Goal: Task Accomplishment & Management: Use online tool/utility

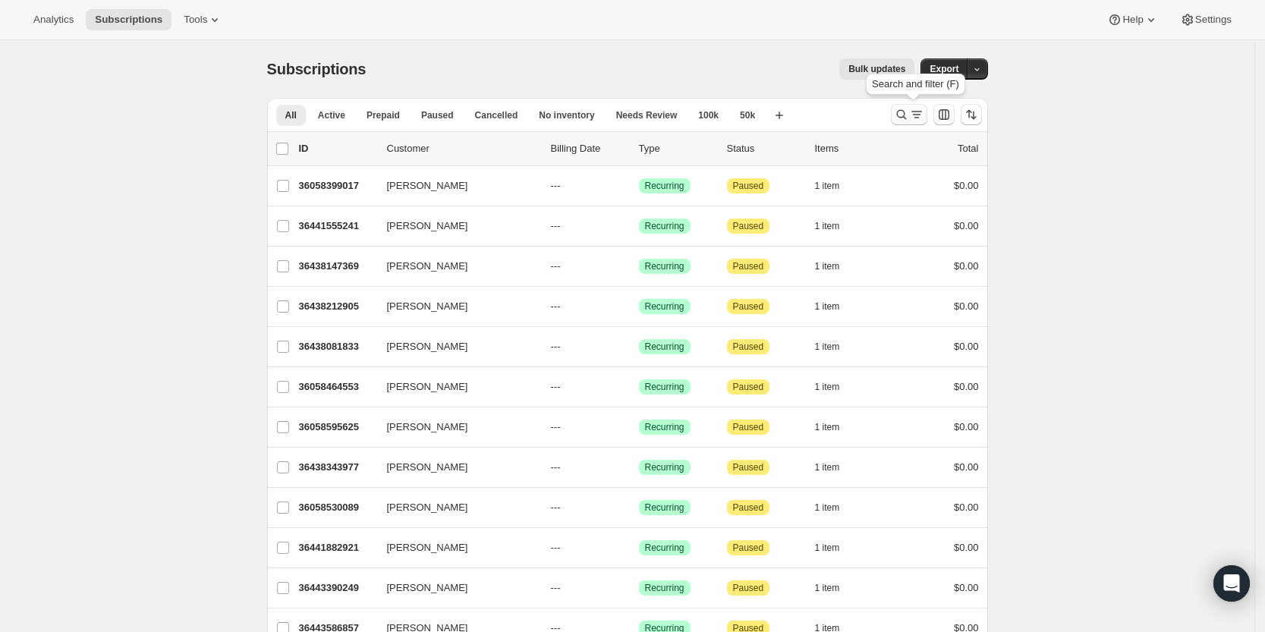
click at [912, 106] on button "Search and filter results" at bounding box center [909, 114] width 36 height 21
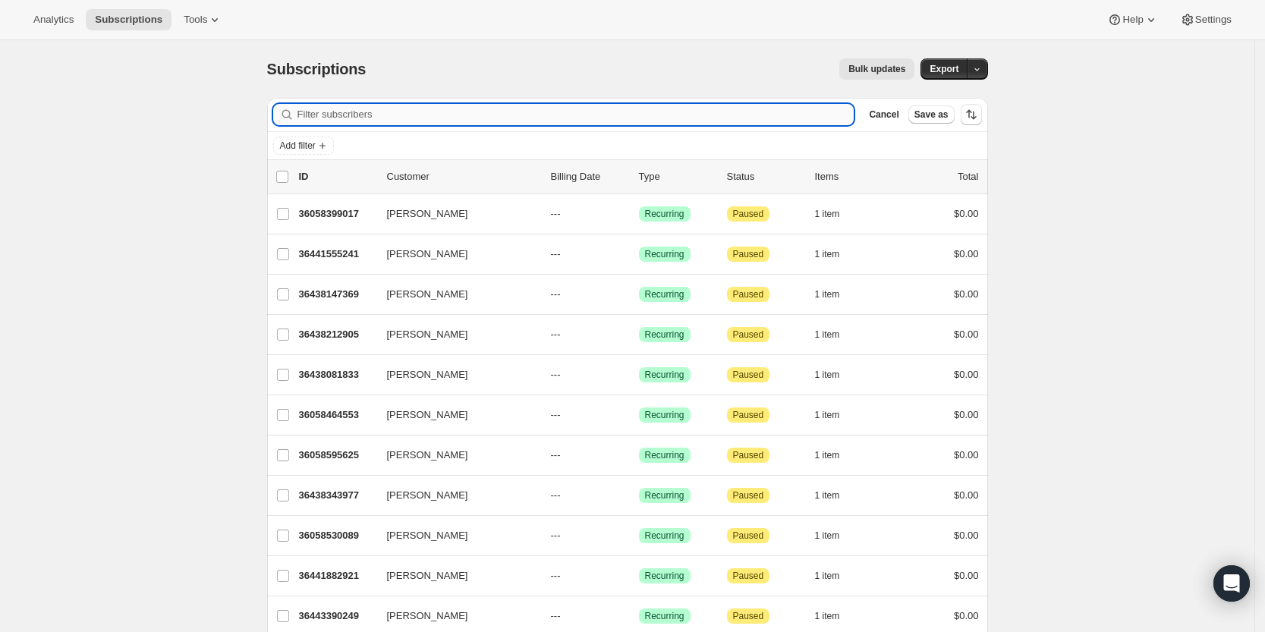
click at [744, 109] on input "Filter subscribers" at bounding box center [576, 114] width 557 height 21
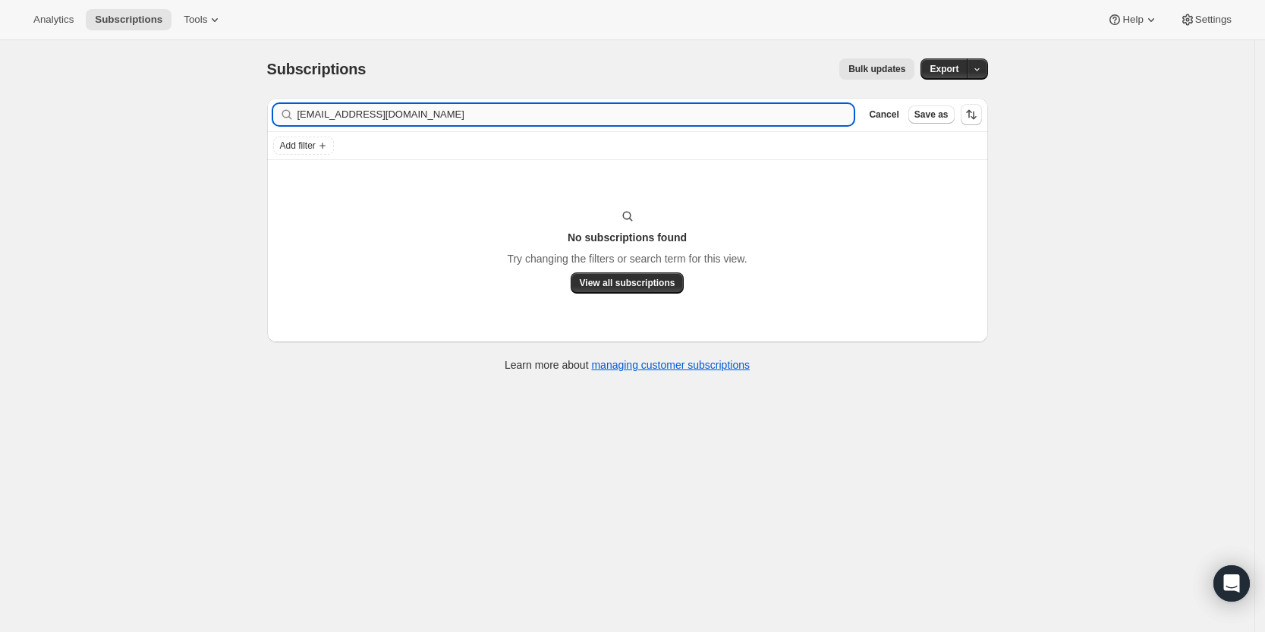
click at [452, 115] on input "dizzy1021@aol.com" at bounding box center [576, 114] width 557 height 21
click at [329, 112] on input "joe brady" at bounding box center [576, 114] width 557 height 21
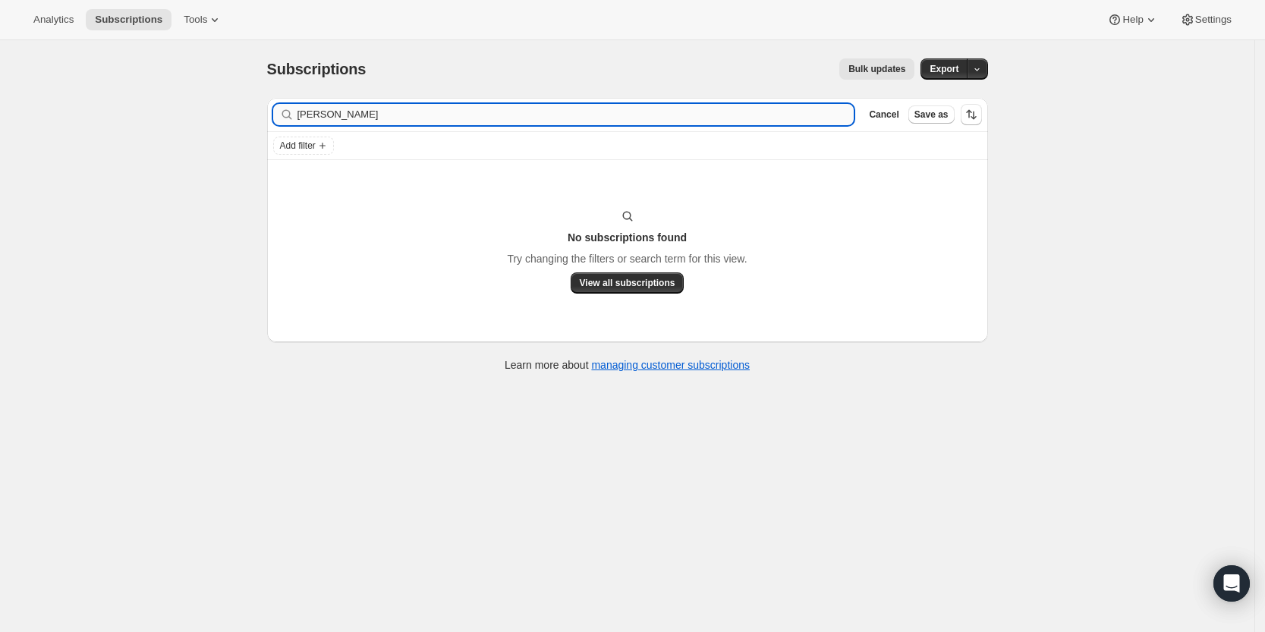
click at [329, 112] on input "joe brady" at bounding box center [576, 114] width 557 height 21
click at [375, 108] on input "Joseph Brady" at bounding box center [576, 114] width 557 height 21
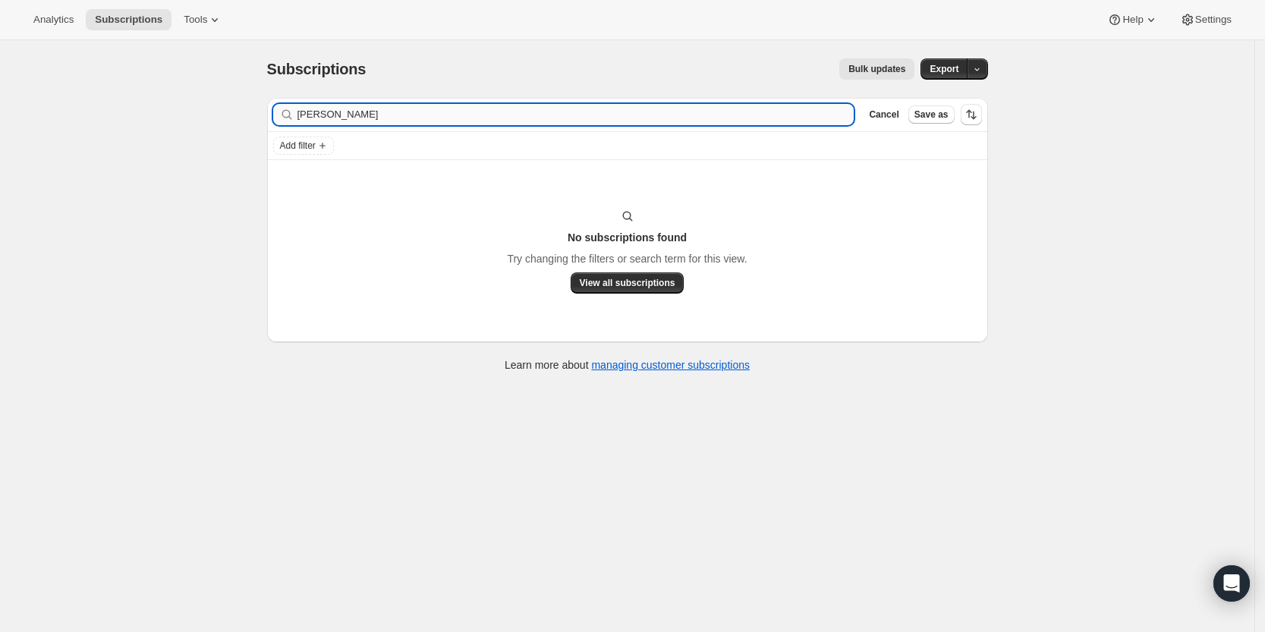
click at [375, 108] on input "Joseph Brady" at bounding box center [576, 114] width 557 height 21
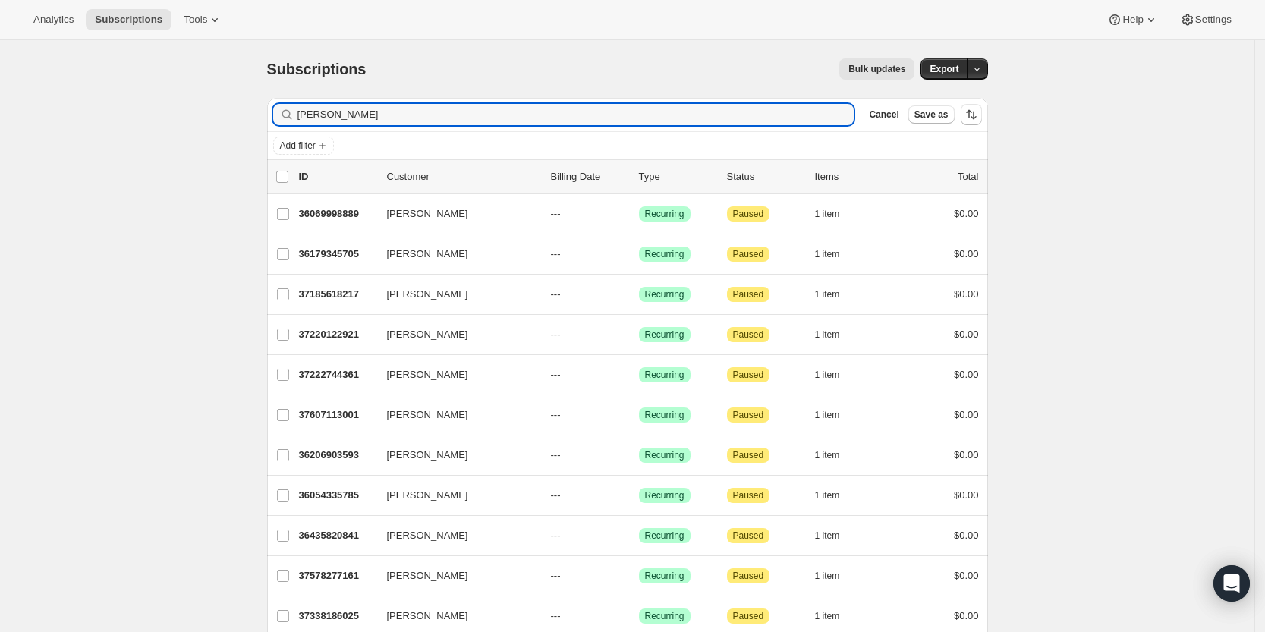
click at [301, 118] on div "Brady Clear" at bounding box center [563, 114] width 581 height 21
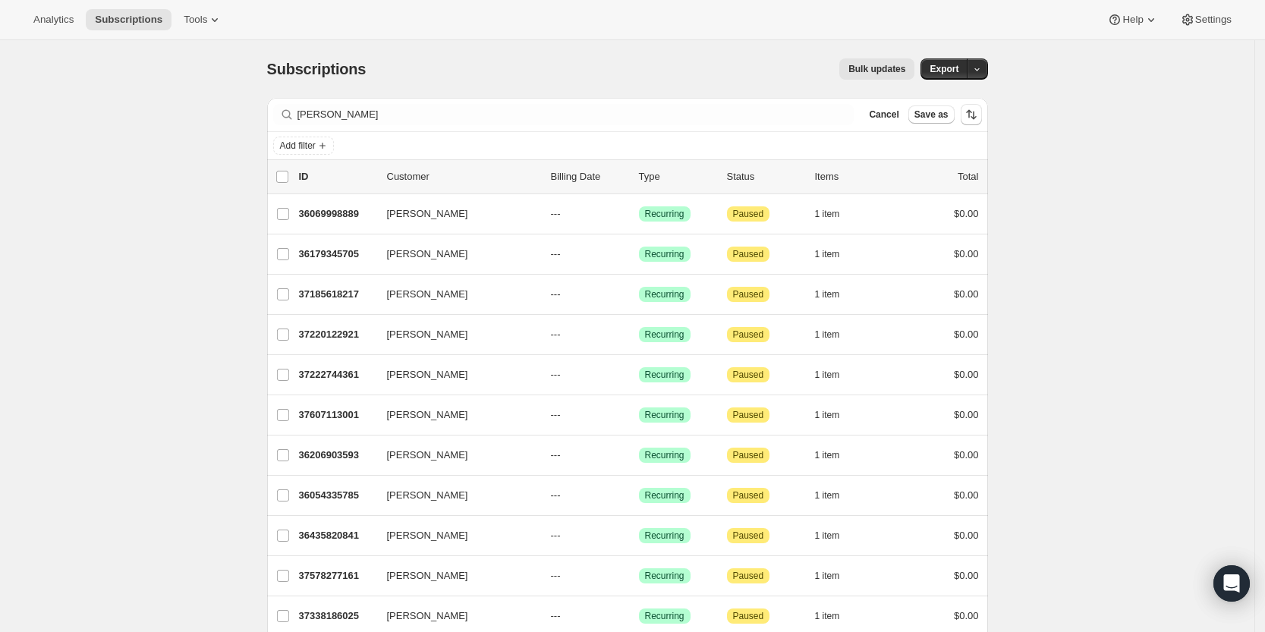
click at [301, 118] on div "Brady Clear" at bounding box center [563, 114] width 581 height 21
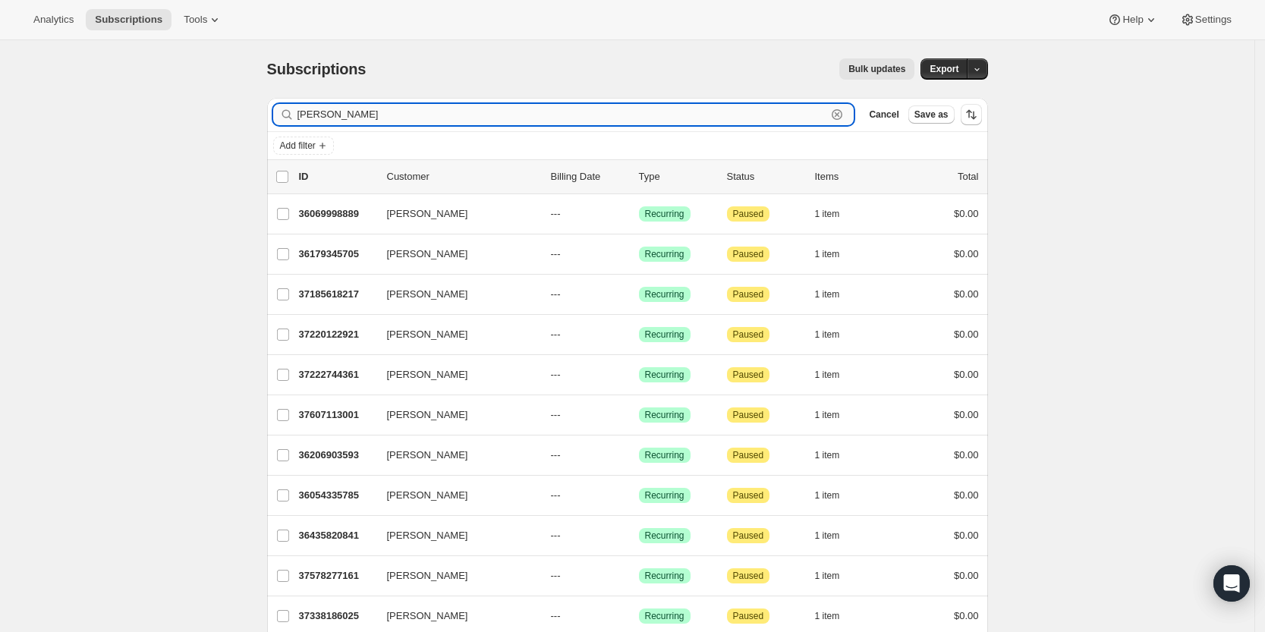
click at [303, 112] on input "Brady" at bounding box center [563, 114] width 530 height 21
type input "Joe Brady"
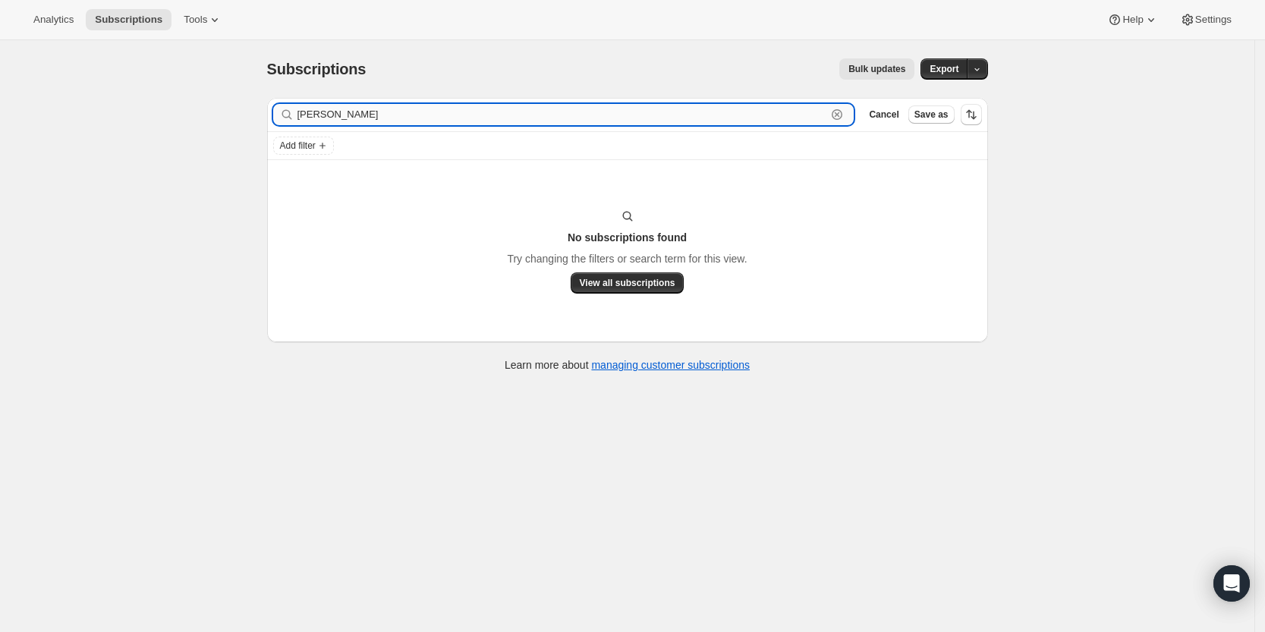
click at [391, 107] on input "Joe Brady" at bounding box center [563, 114] width 530 height 21
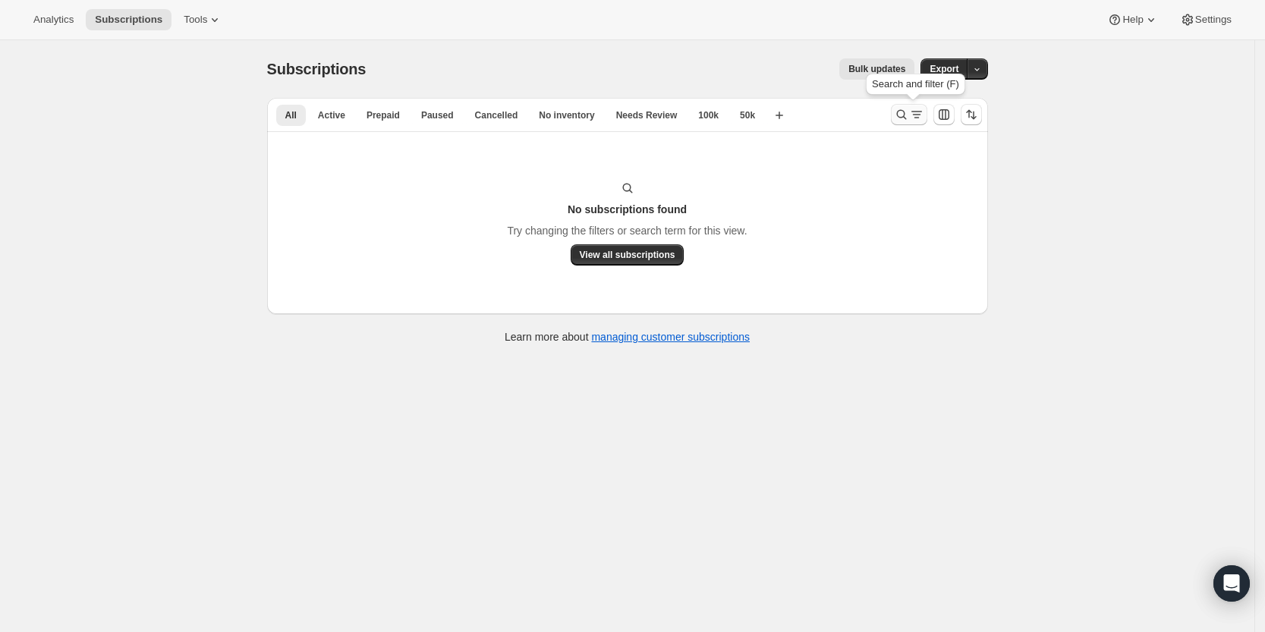
click at [906, 104] on button "Search and filter results" at bounding box center [909, 114] width 36 height 21
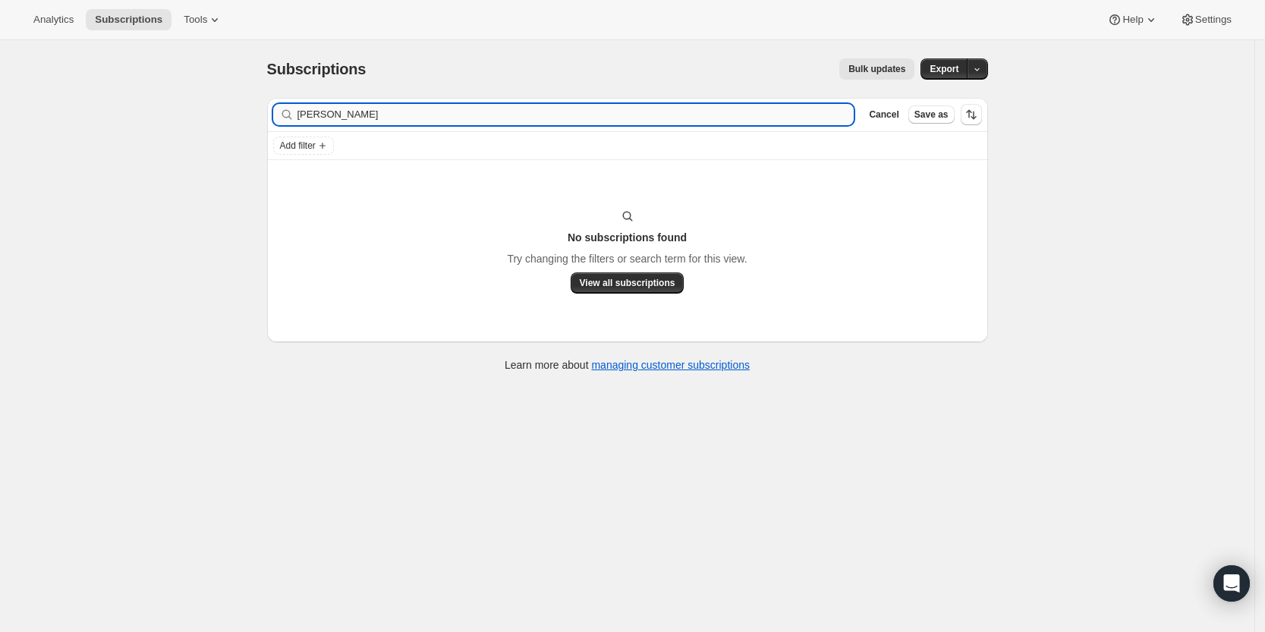
click at [602, 124] on input "Joe Brady" at bounding box center [576, 114] width 557 height 21
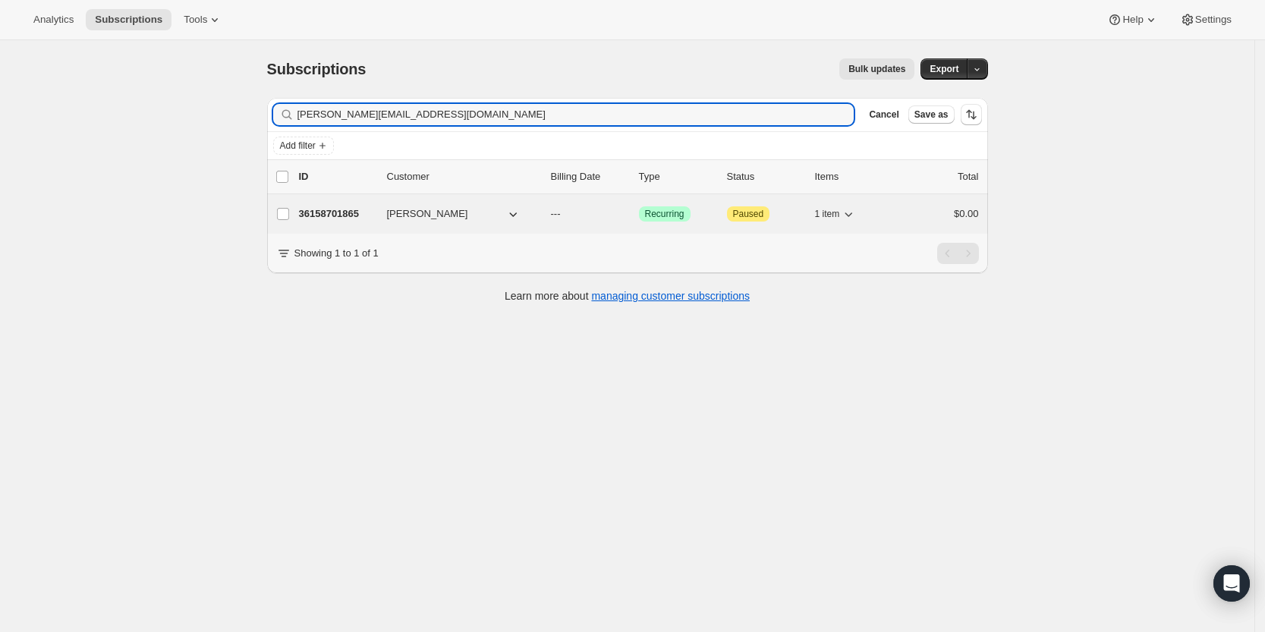
type input "dave@supportworks.com"
click at [338, 209] on p "36158701865" at bounding box center [337, 213] width 76 height 15
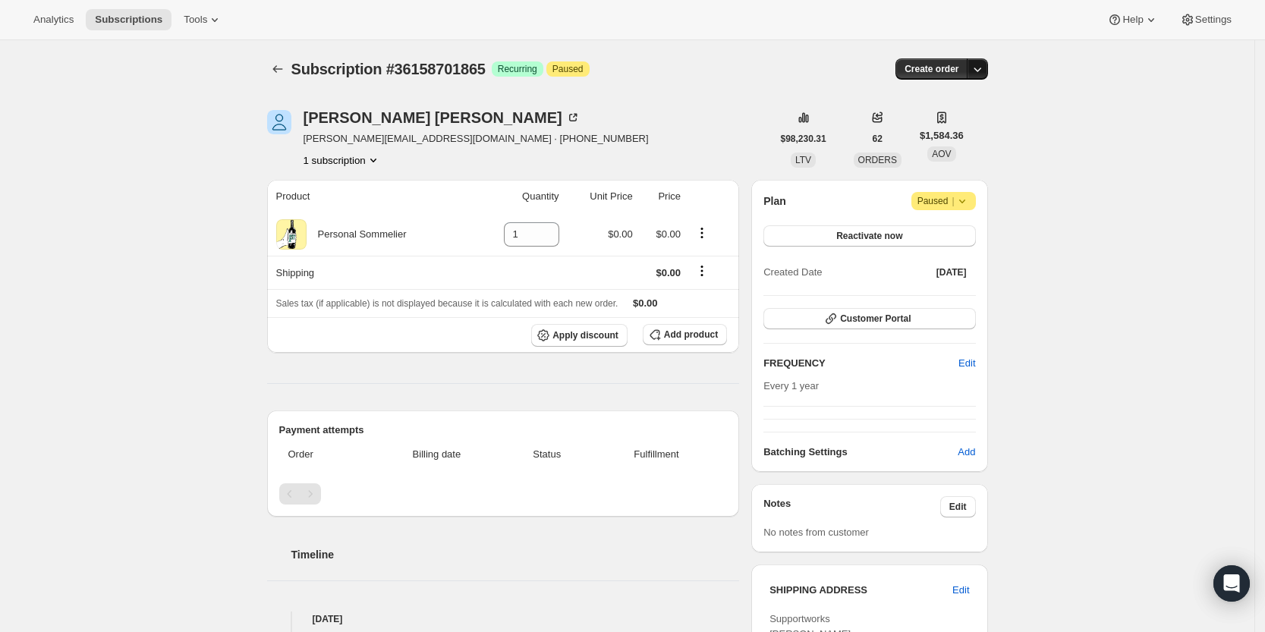
click at [974, 74] on button "button" at bounding box center [977, 68] width 21 height 21
click at [953, 121] on span "Create custom one-time order" at bounding box center [917, 126] width 131 height 11
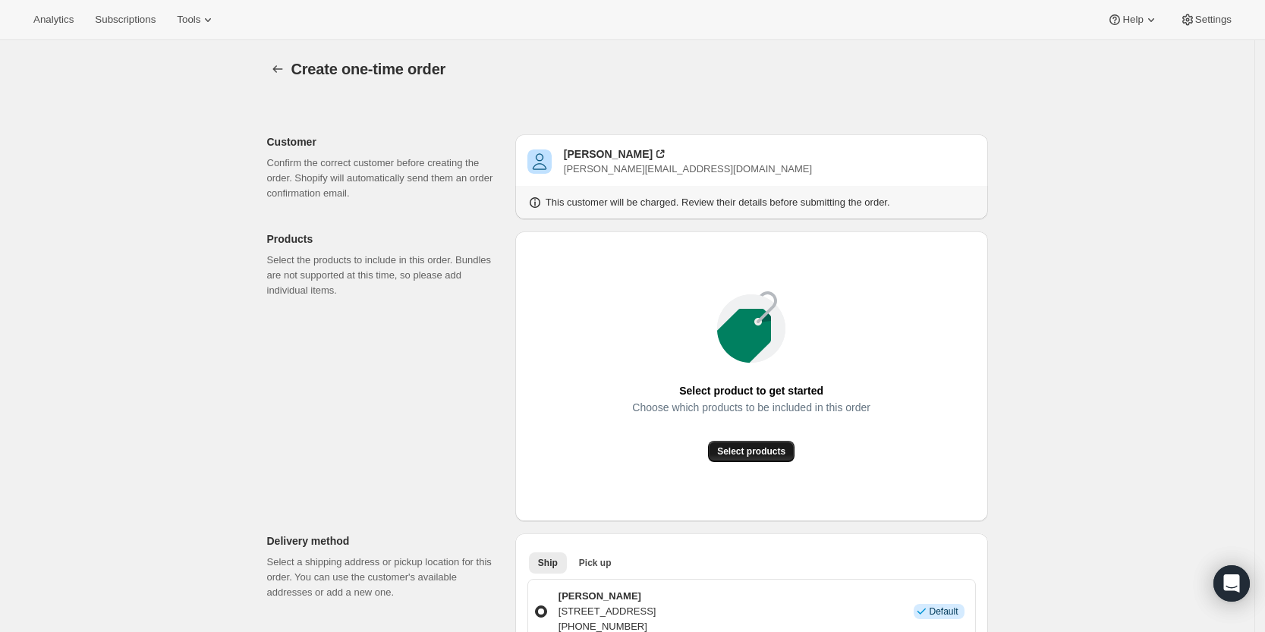
click at [754, 441] on button "Select products" at bounding box center [751, 451] width 87 height 21
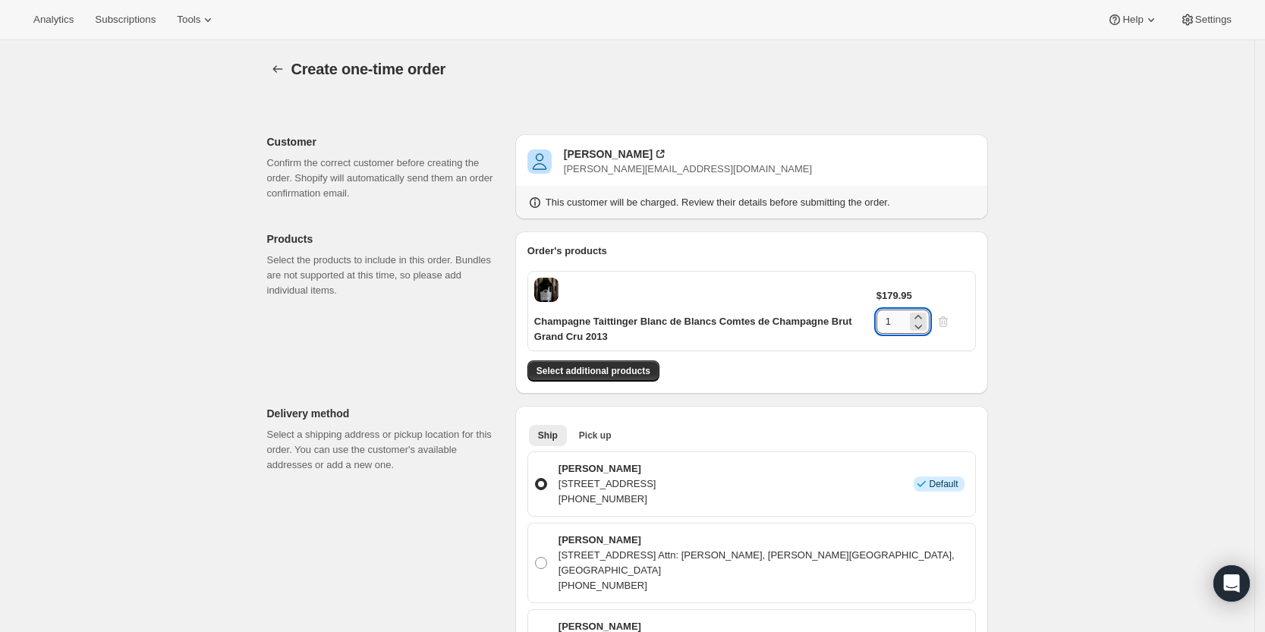
click at [897, 326] on input "1" at bounding box center [892, 322] width 30 height 24
type input "12"
click at [618, 157] on div "David Thrasher" at bounding box center [608, 153] width 89 height 15
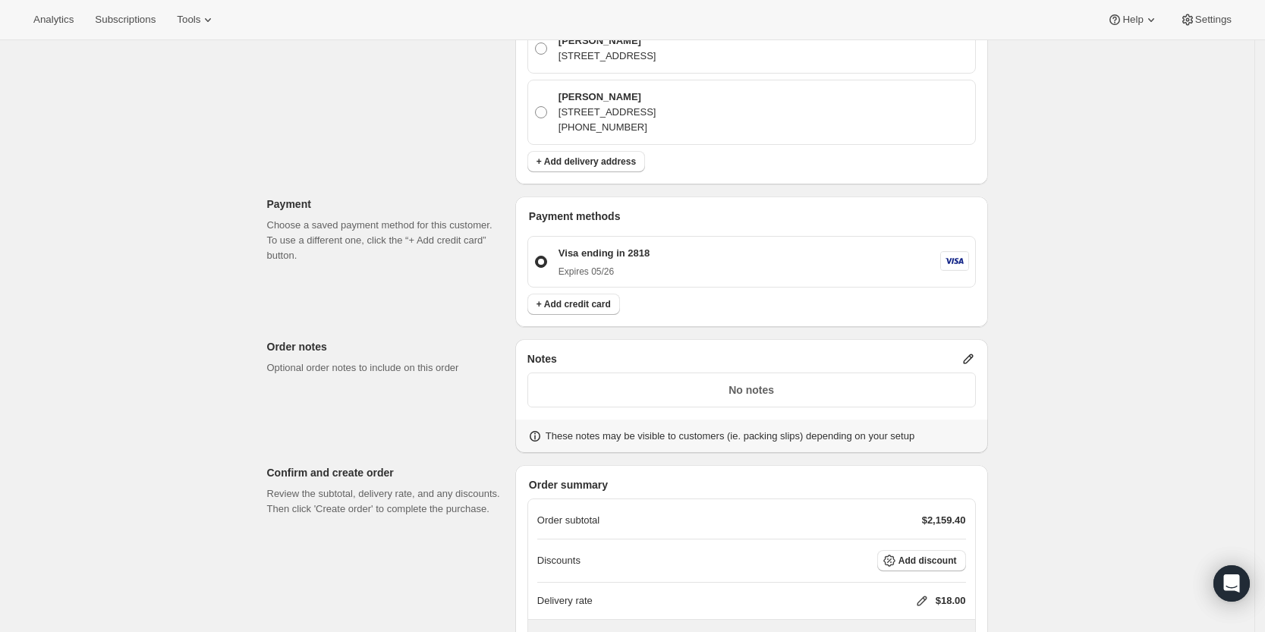
scroll to position [846, 0]
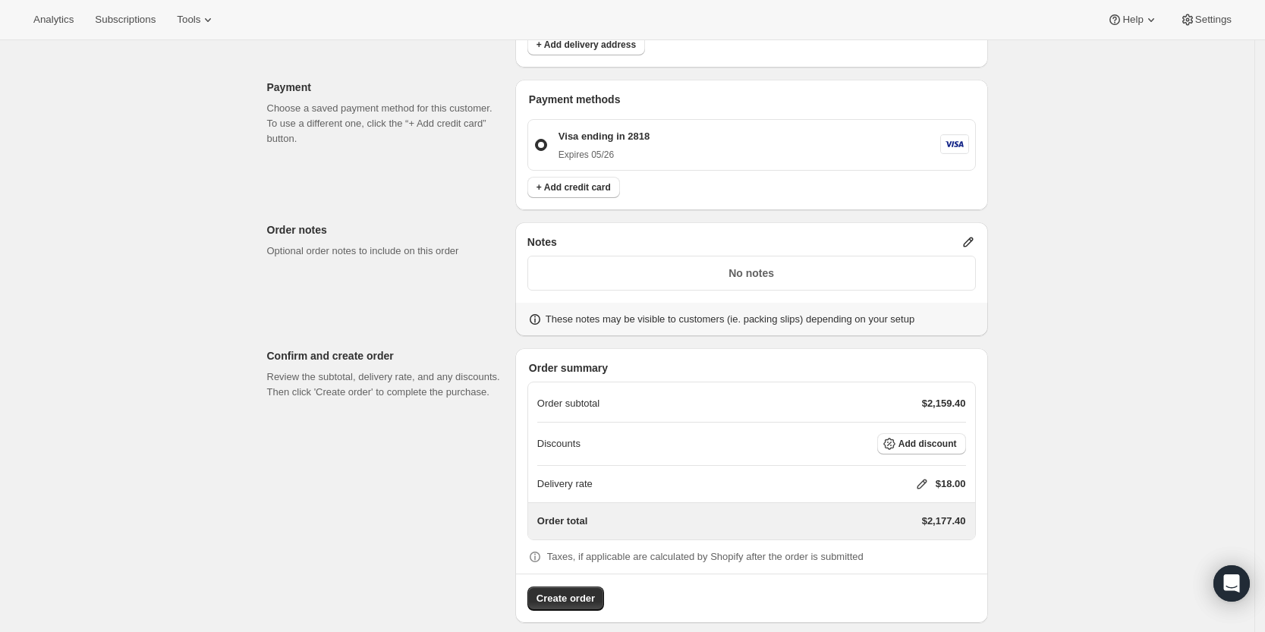
click at [973, 238] on icon at bounding box center [968, 243] width 10 height 10
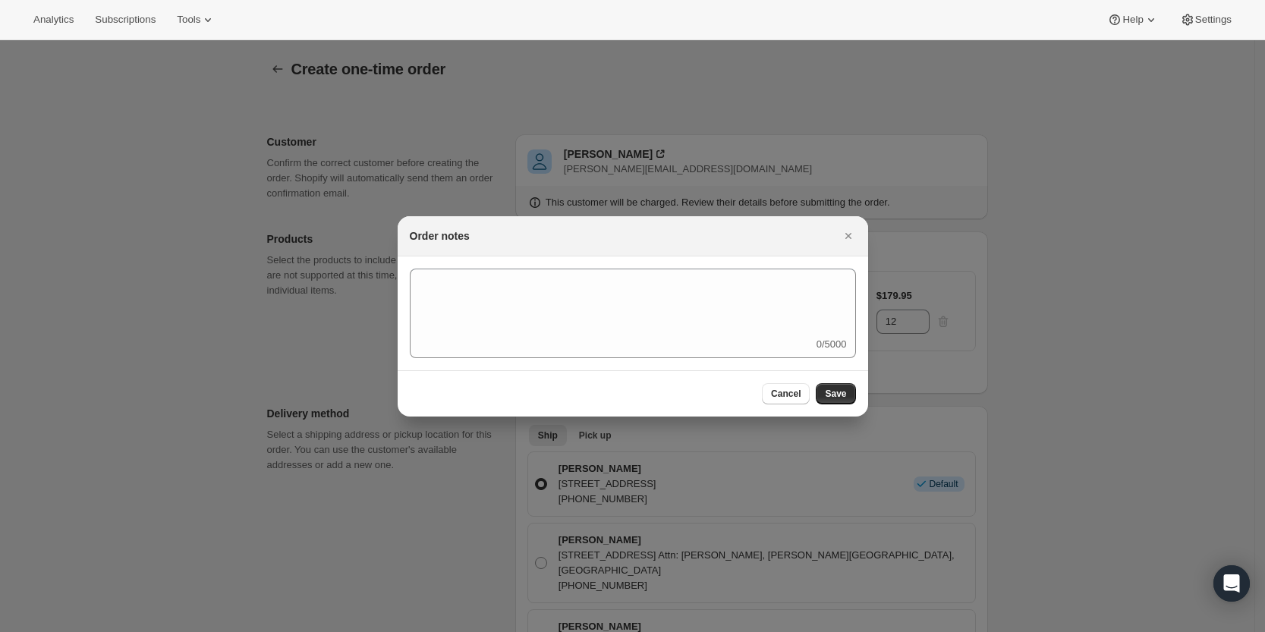
scroll to position [0, 0]
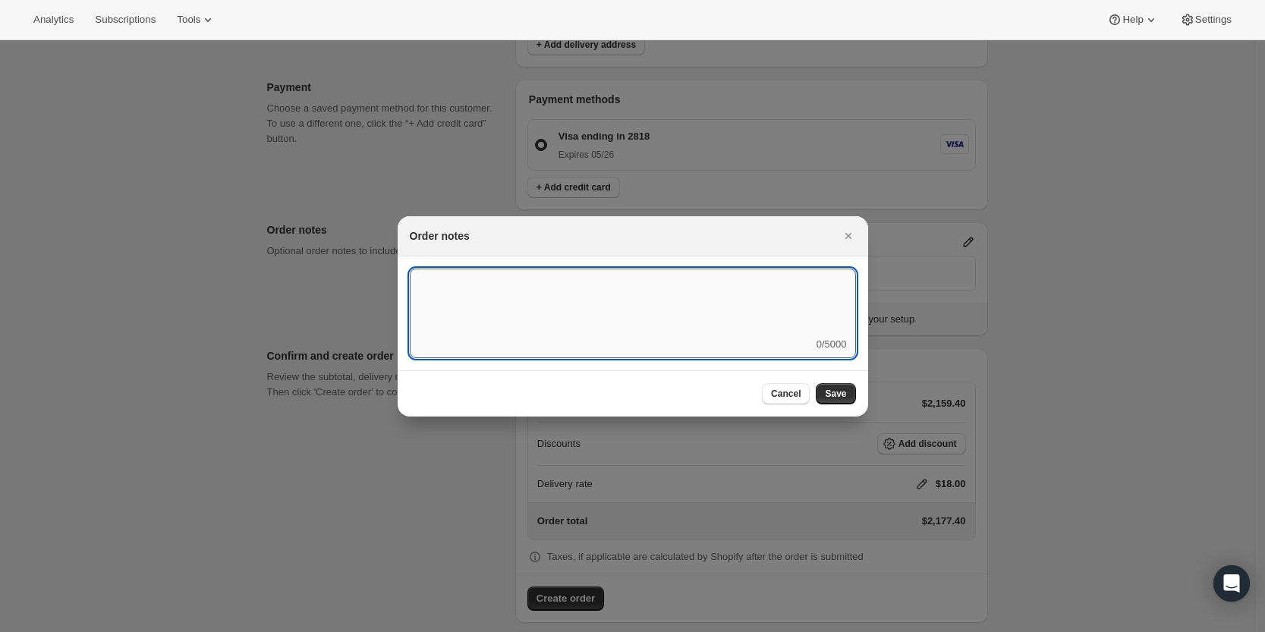
click at [753, 320] on textarea ":r3v:" at bounding box center [633, 303] width 446 height 68
type textarea "Temp control"
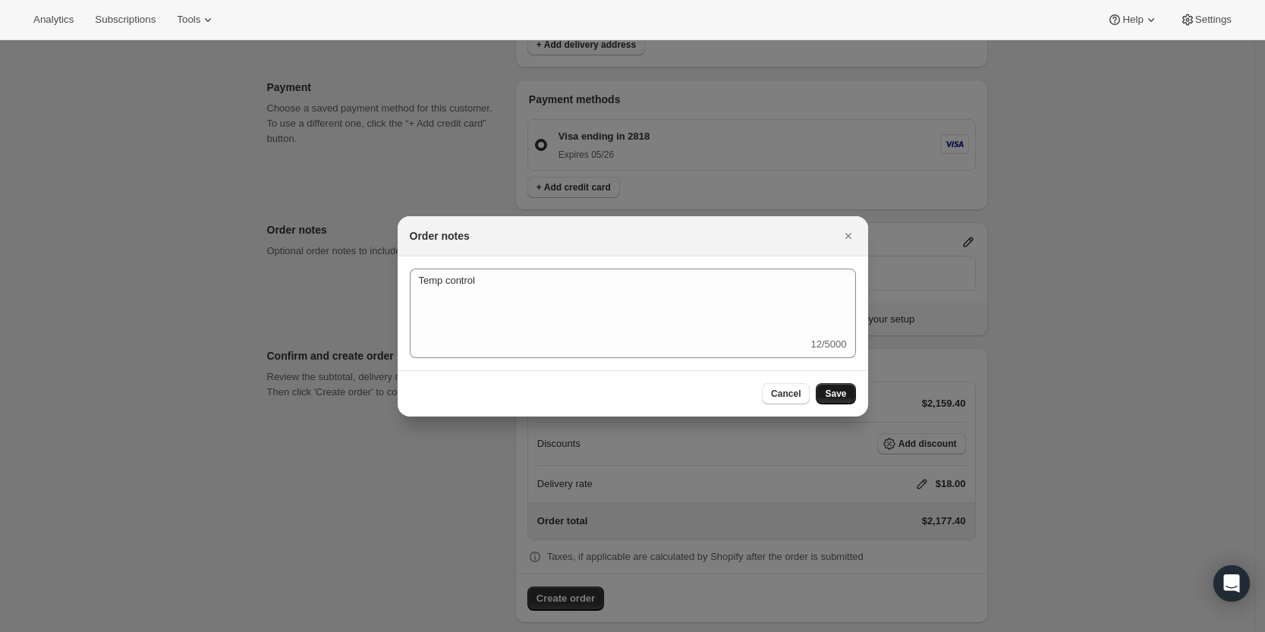
click at [827, 388] on button "Save" at bounding box center [835, 393] width 39 height 21
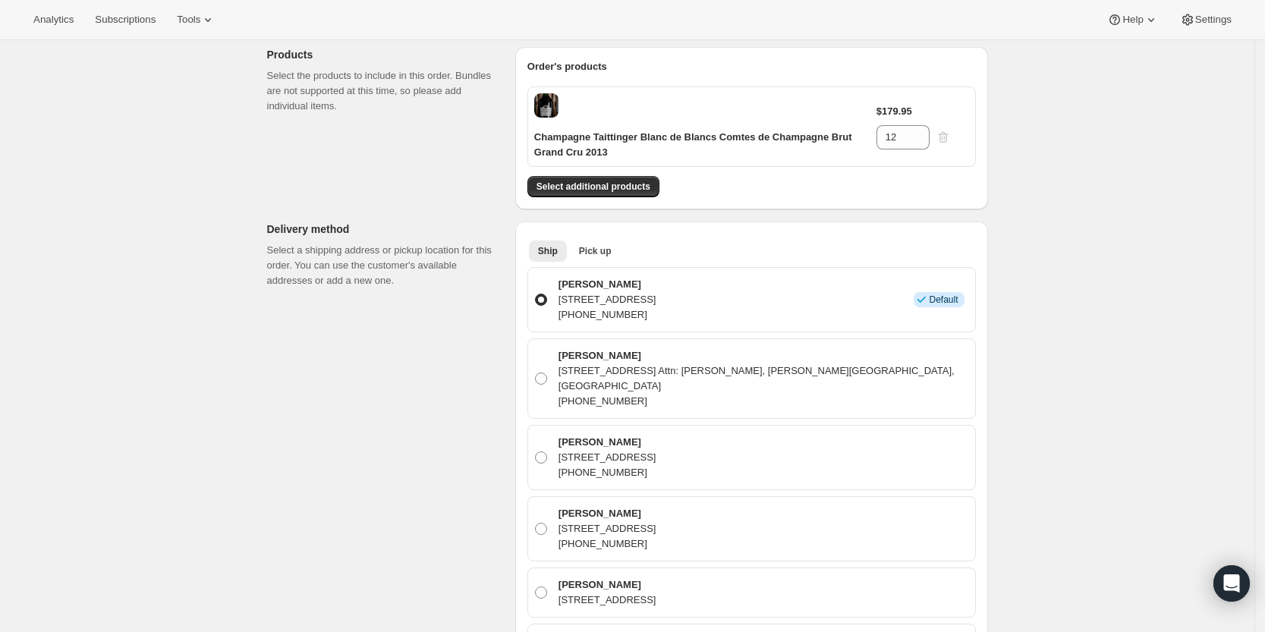
scroll to position [123, 0]
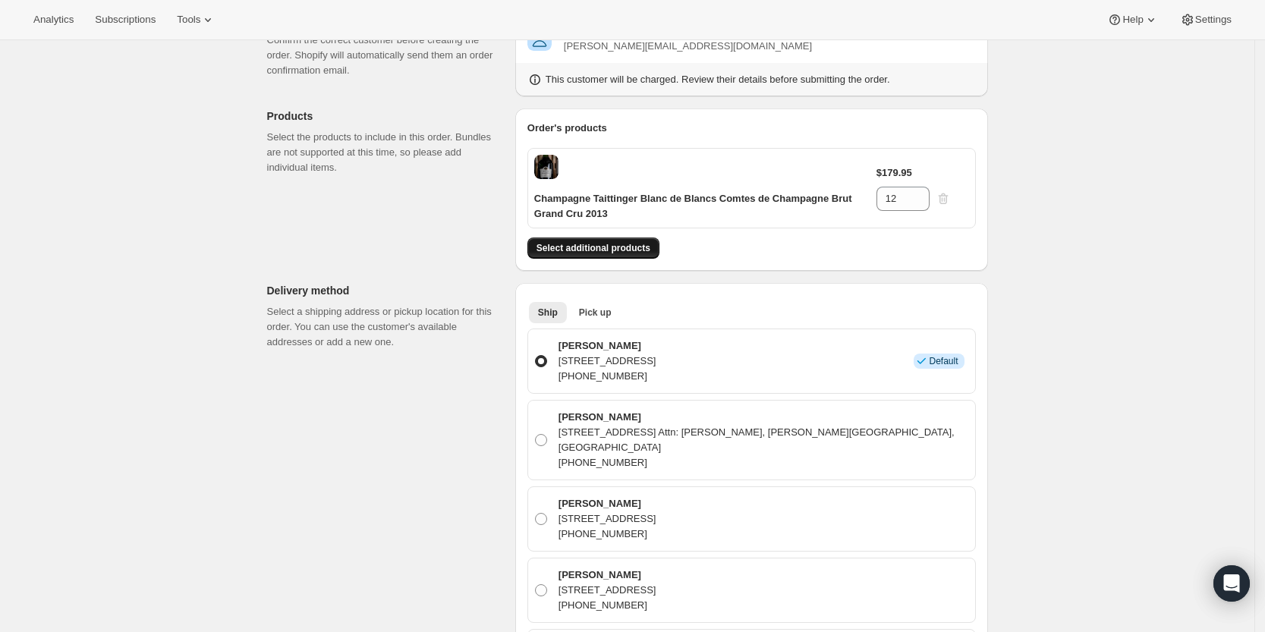
click at [638, 246] on span "Select additional products" at bounding box center [594, 248] width 114 height 12
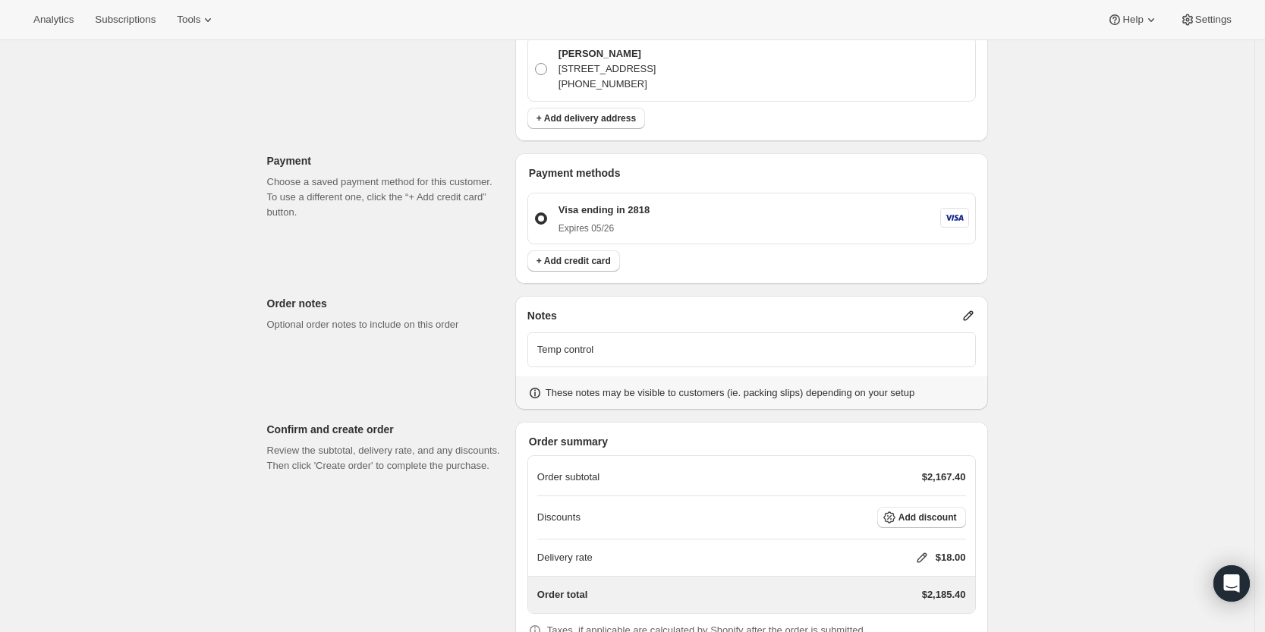
scroll to position [893, 0]
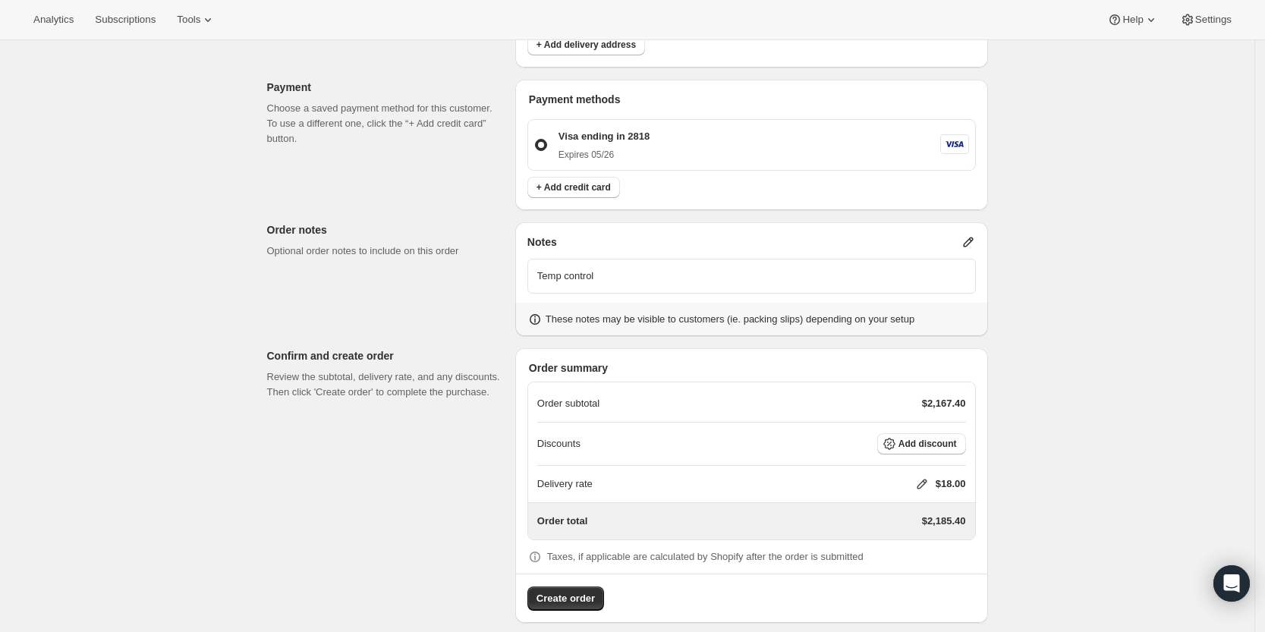
click at [925, 477] on icon at bounding box center [922, 484] width 15 height 15
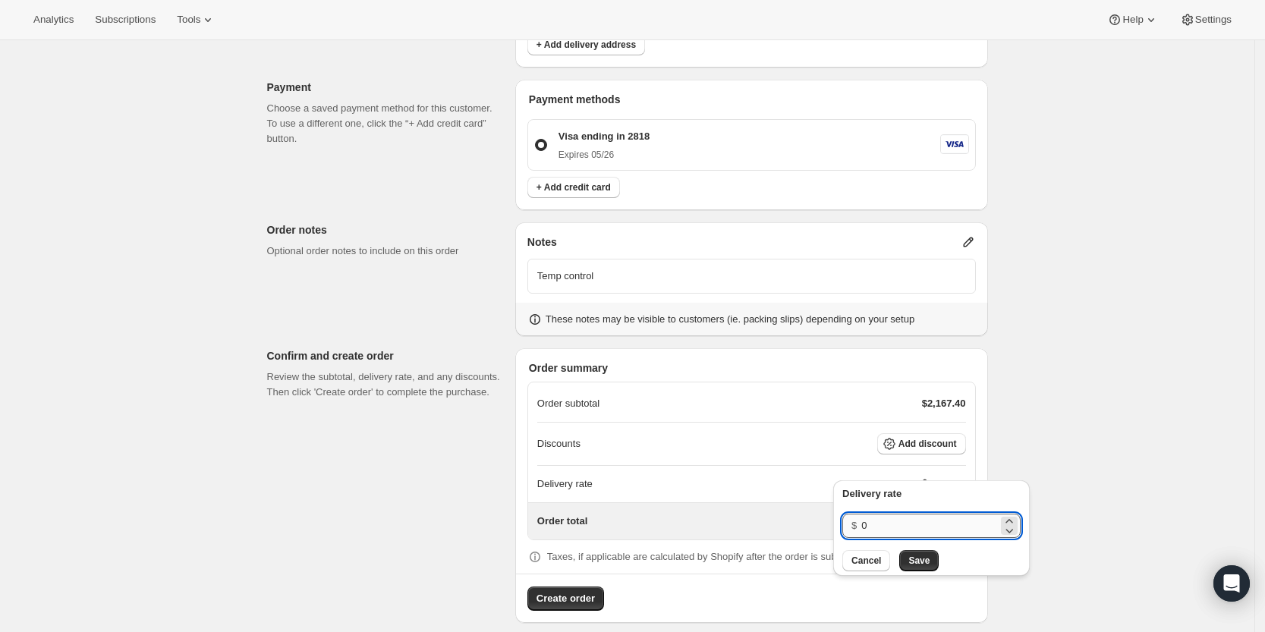
click at [928, 517] on input "0" at bounding box center [929, 526] width 137 height 24
type input "0"
click at [927, 563] on button "Save" at bounding box center [918, 560] width 39 height 21
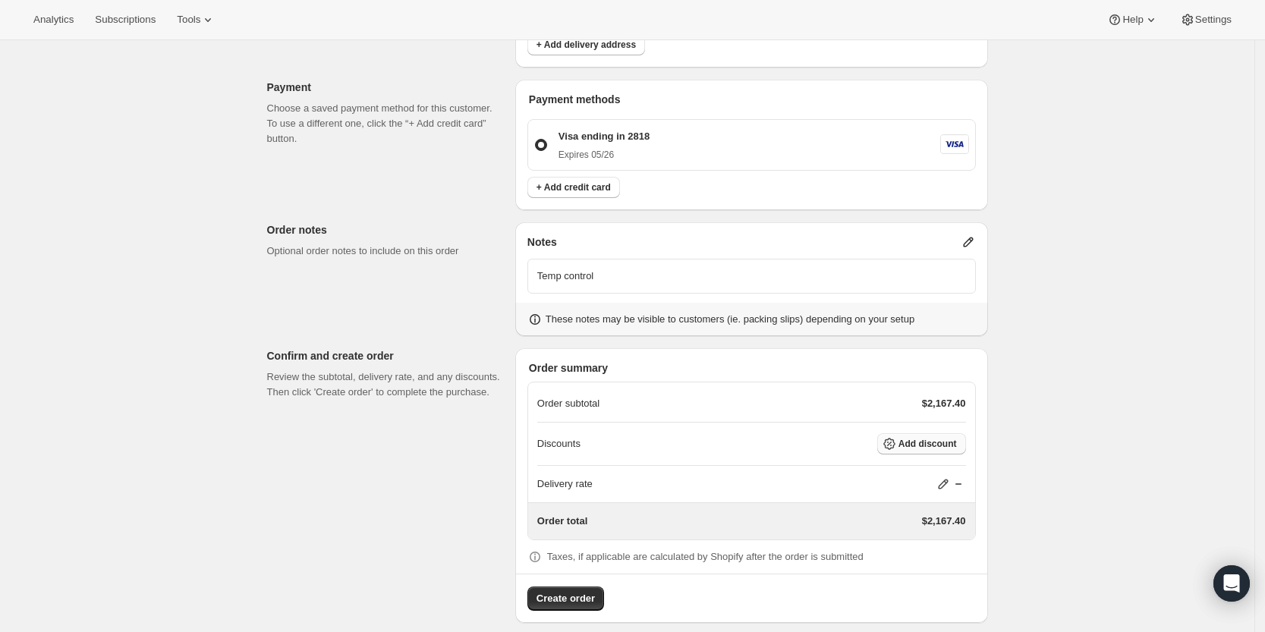
click at [912, 435] on button "Add discount" at bounding box center [921, 443] width 89 height 21
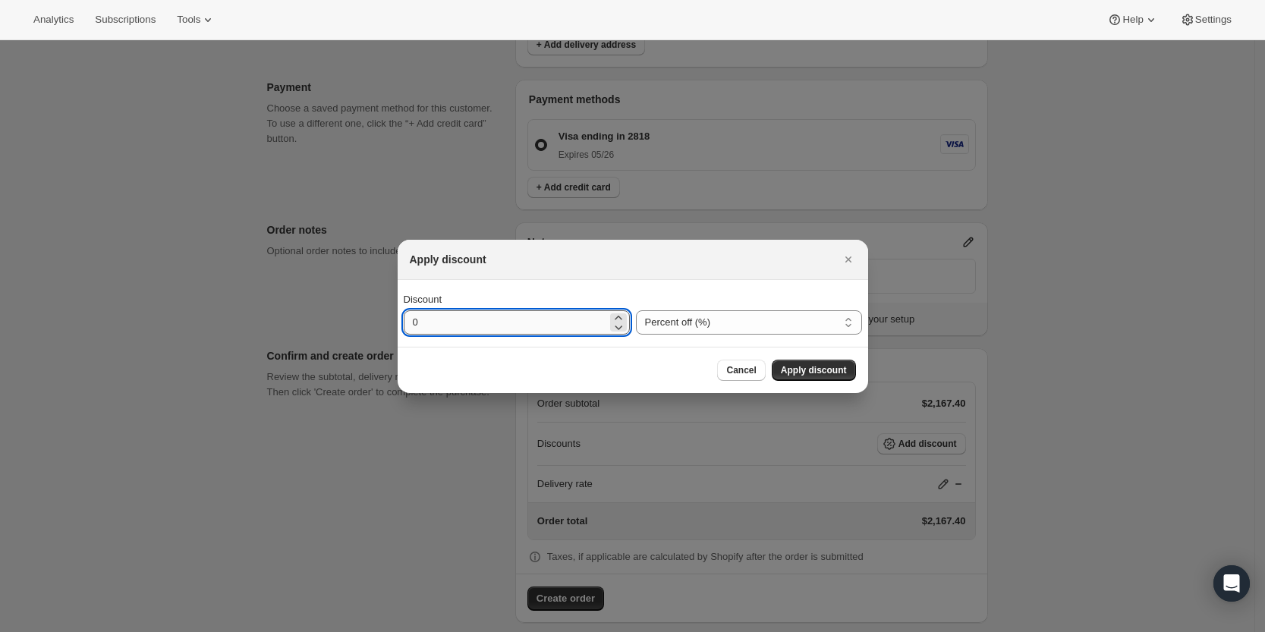
click at [591, 316] on input "0" at bounding box center [505, 322] width 203 height 24
type input "10"
click at [798, 371] on span "Apply discount" at bounding box center [814, 370] width 66 height 12
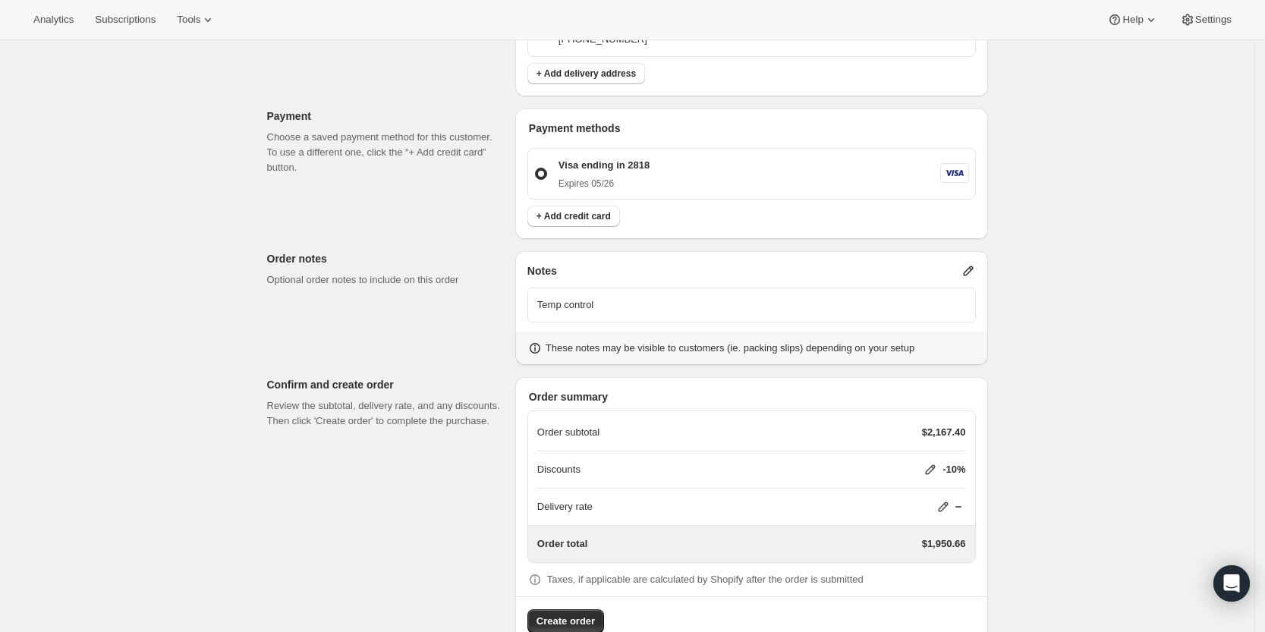
scroll to position [887, 0]
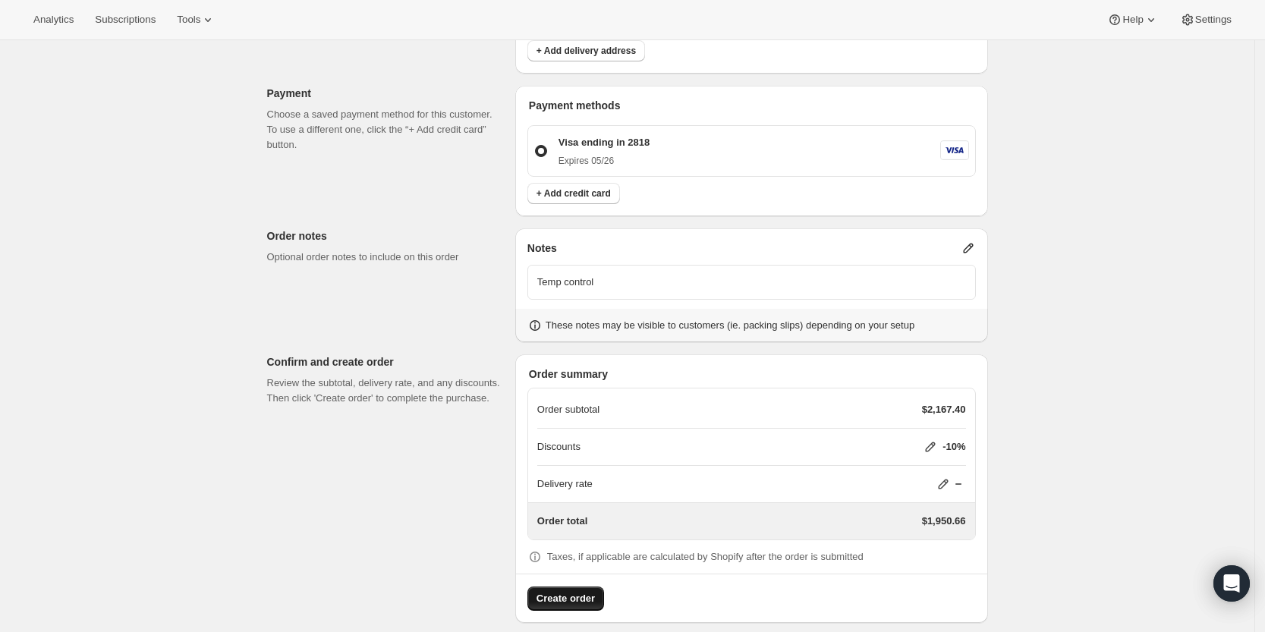
click at [595, 591] on span "Create order" at bounding box center [566, 598] width 58 height 15
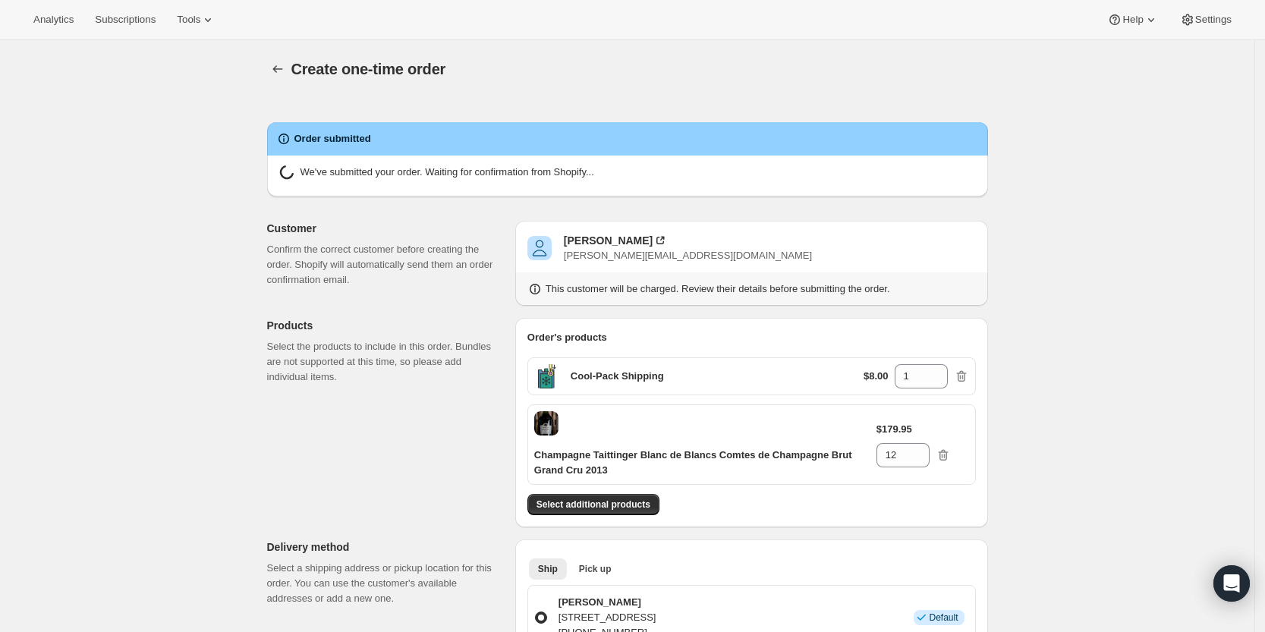
radio input "true"
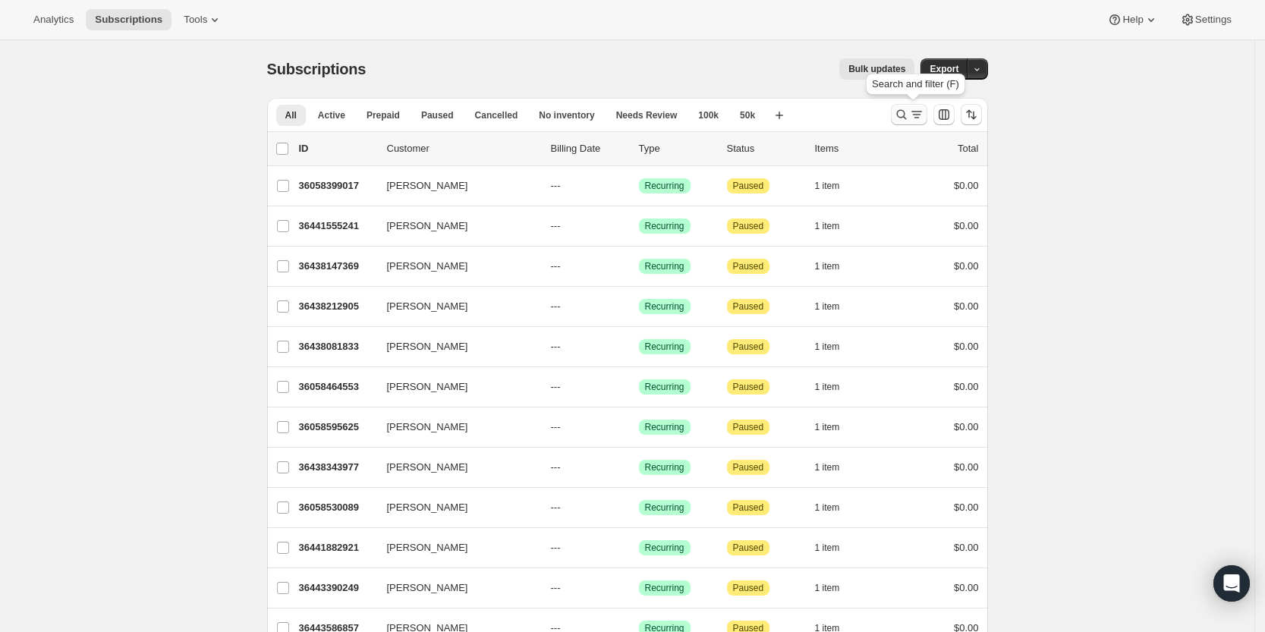
click at [909, 120] on icon "Search and filter results" at bounding box center [901, 114] width 15 height 15
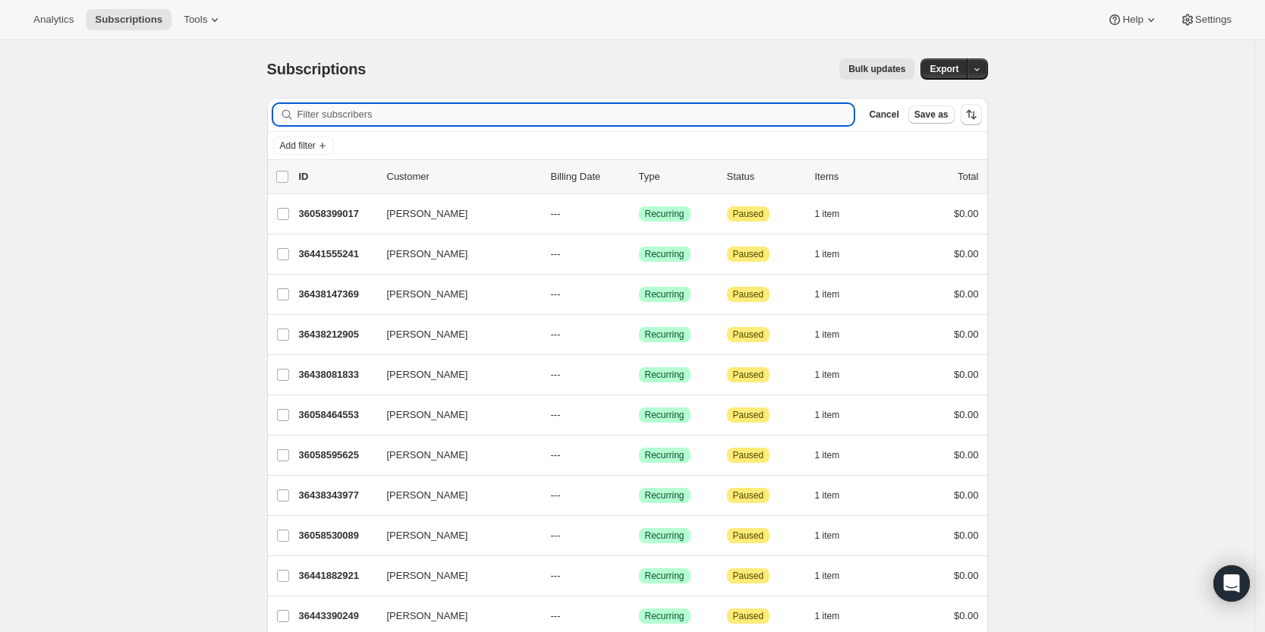
click at [768, 116] on input "Filter subscribers" at bounding box center [576, 114] width 557 height 21
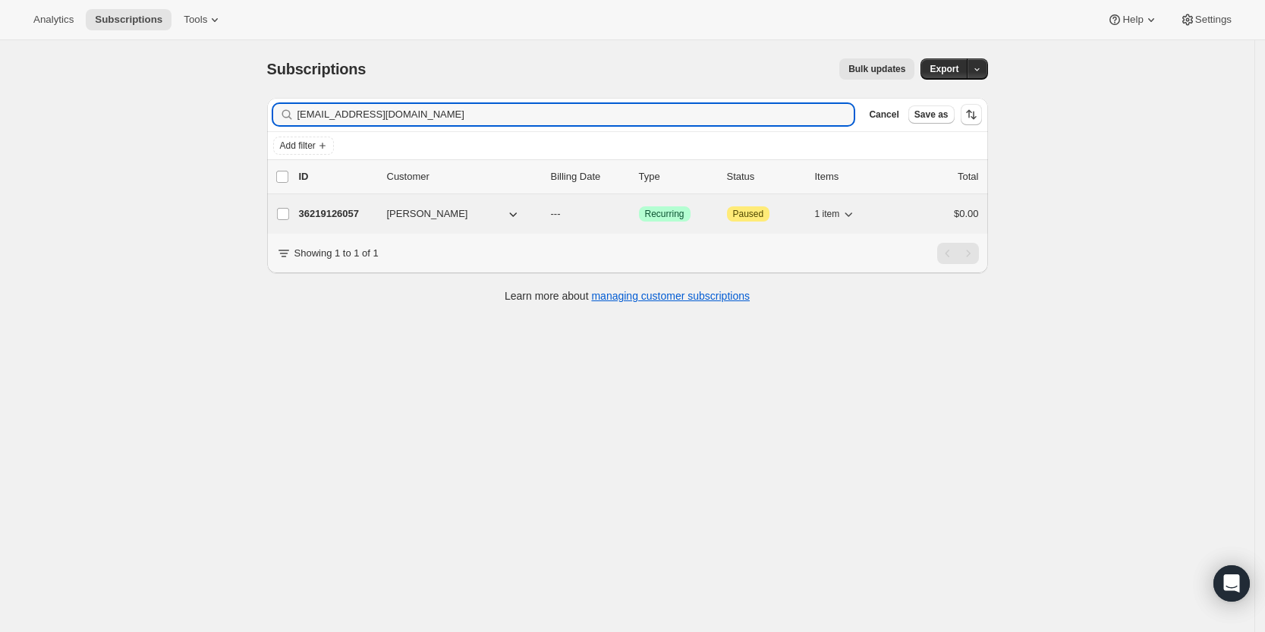
type input "[EMAIL_ADDRESS][DOMAIN_NAME]"
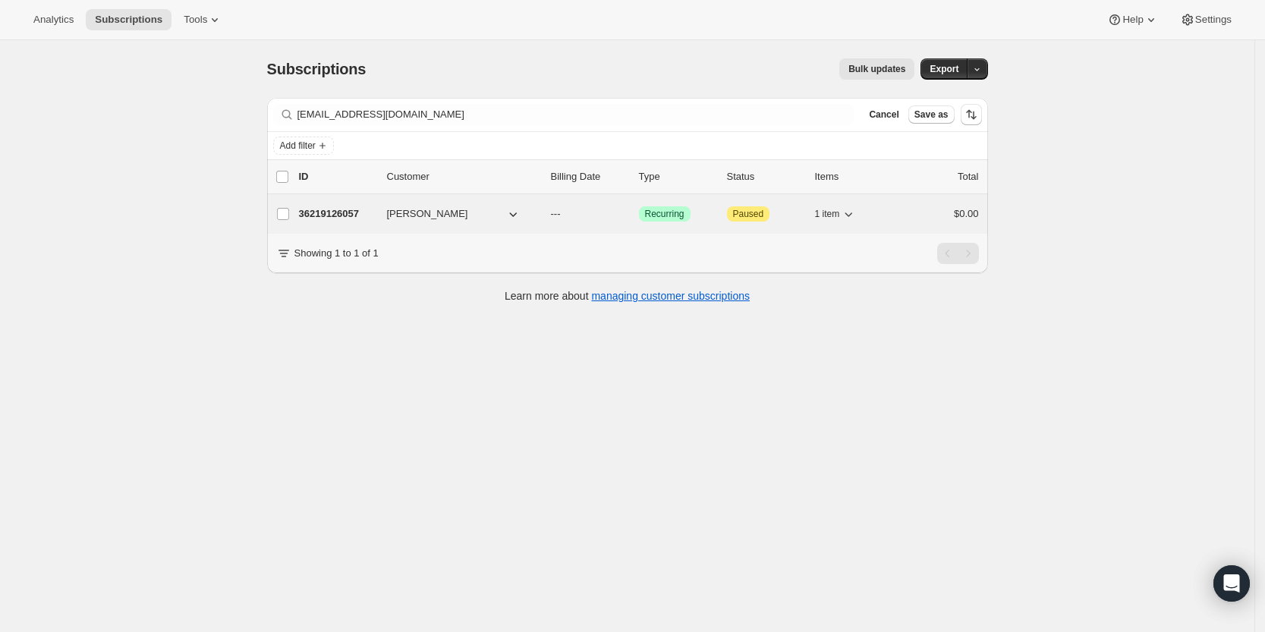
click at [351, 216] on p "36219126057" at bounding box center [337, 213] width 76 height 15
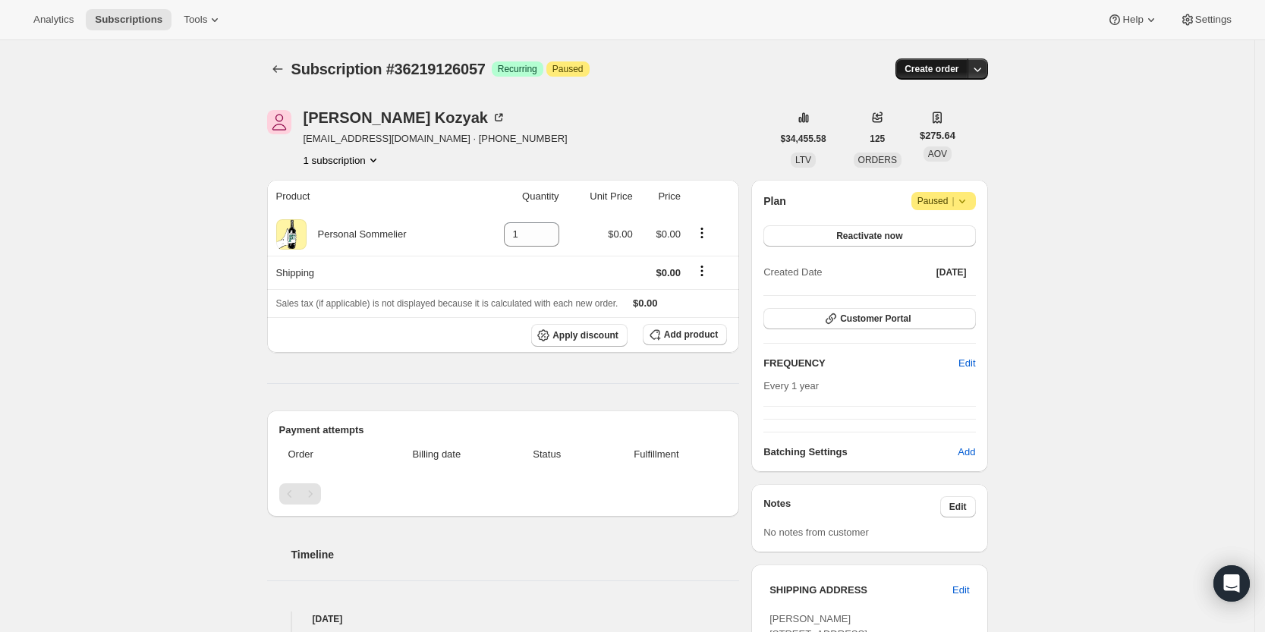
click at [944, 72] on span "Create order" at bounding box center [932, 69] width 54 height 12
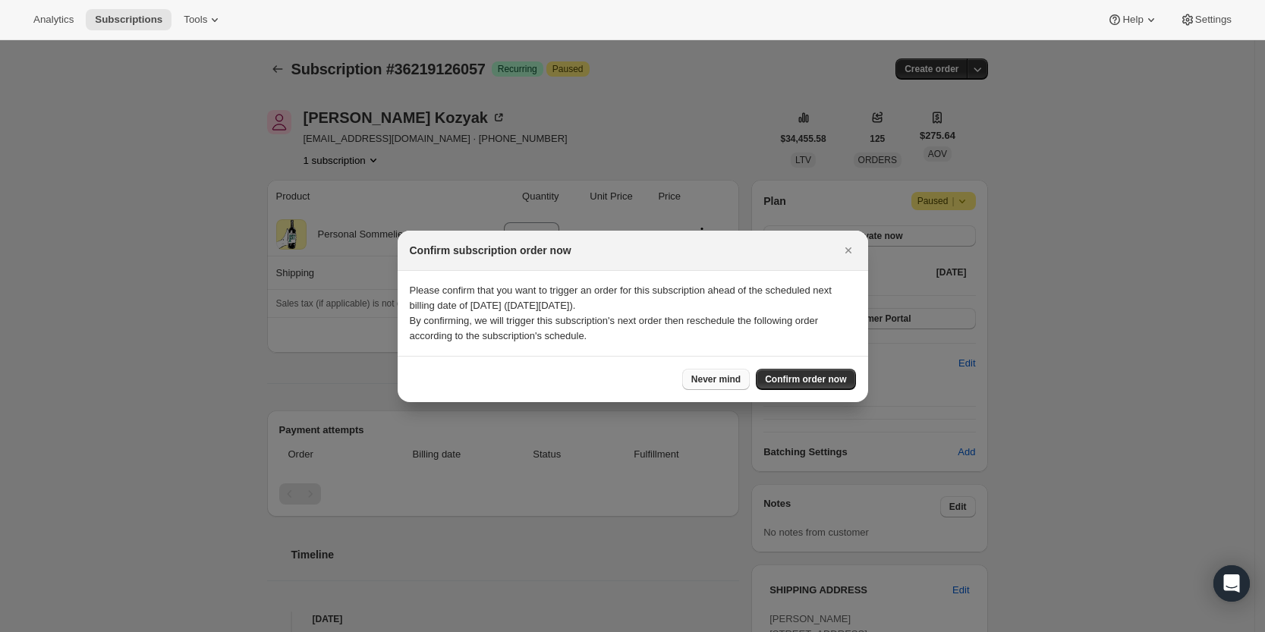
click at [718, 374] on span "Never mind" at bounding box center [715, 379] width 49 height 12
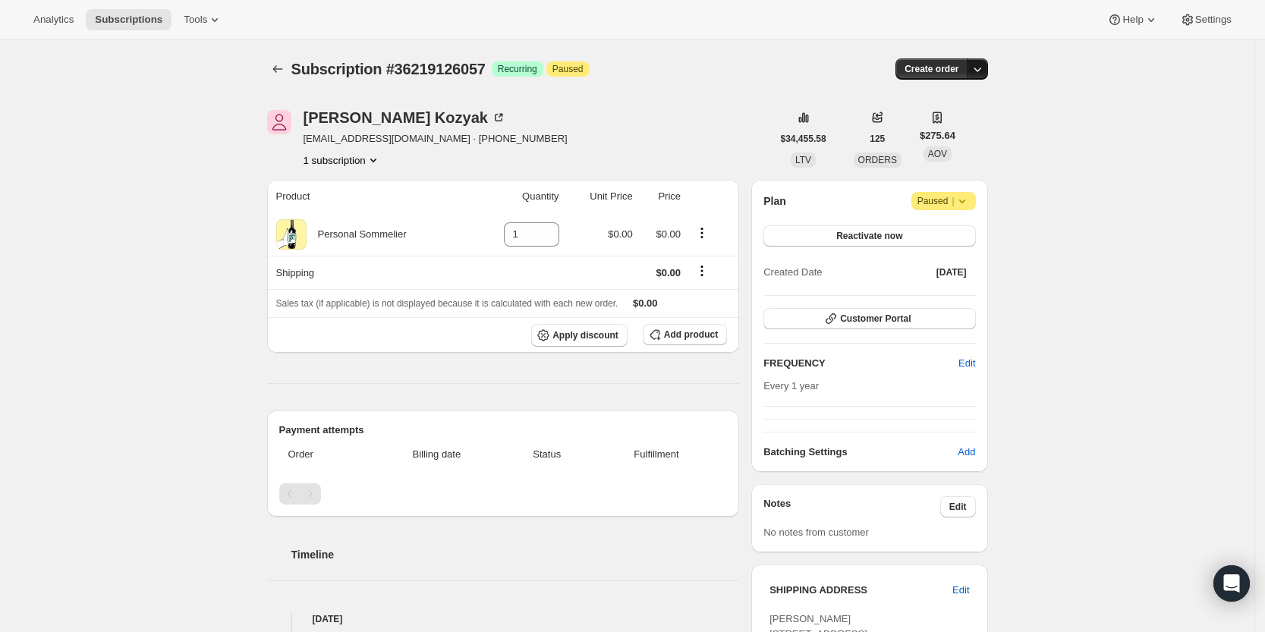
click at [985, 72] on icon "button" at bounding box center [977, 68] width 15 height 15
click at [970, 128] on span "Create custom one-time order" at bounding box center [917, 126] width 131 height 11
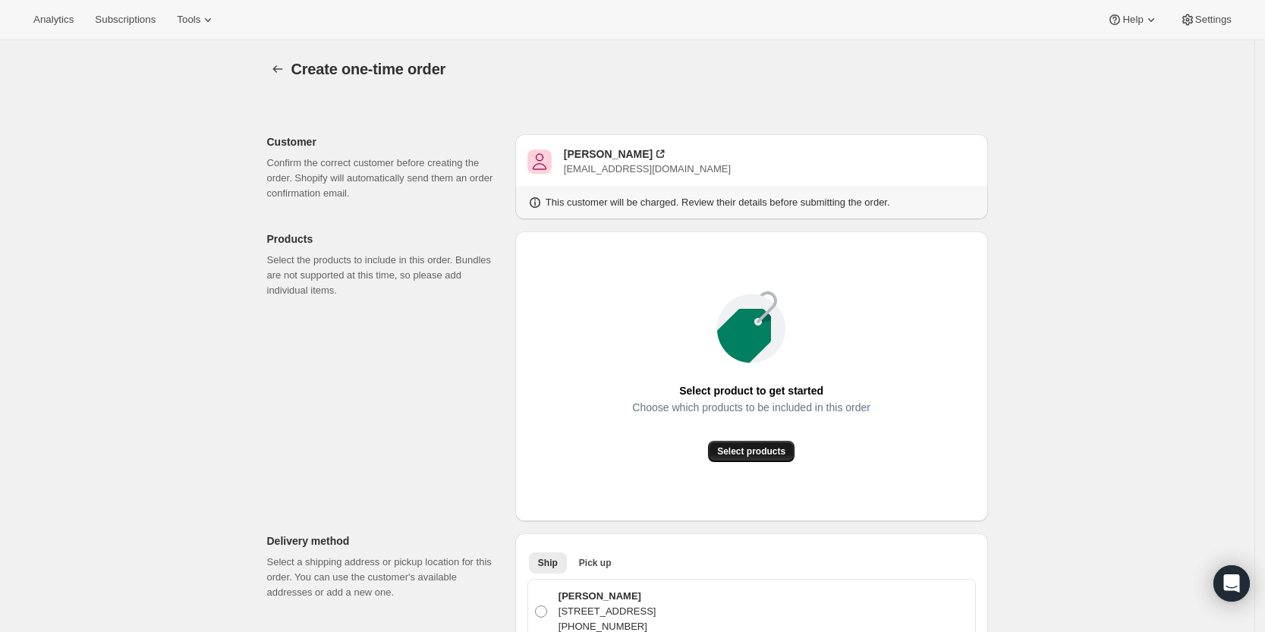
click at [764, 451] on span "Select products" at bounding box center [751, 452] width 68 height 12
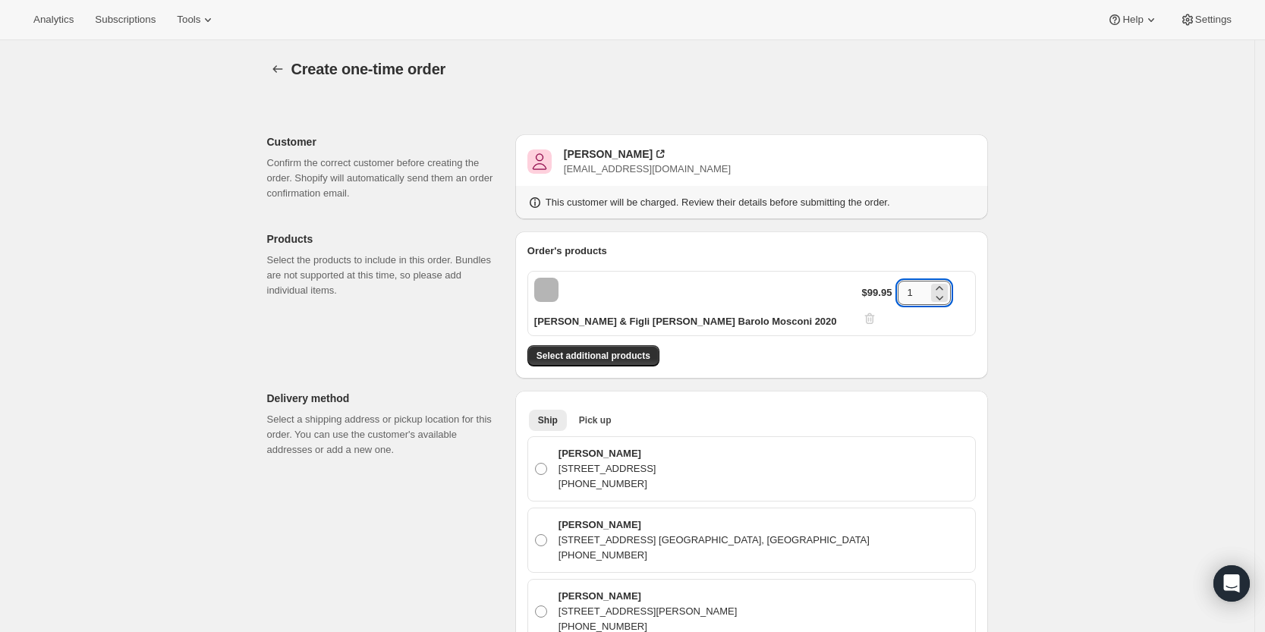
click at [915, 297] on input "1" at bounding box center [913, 293] width 30 height 24
type input "3"
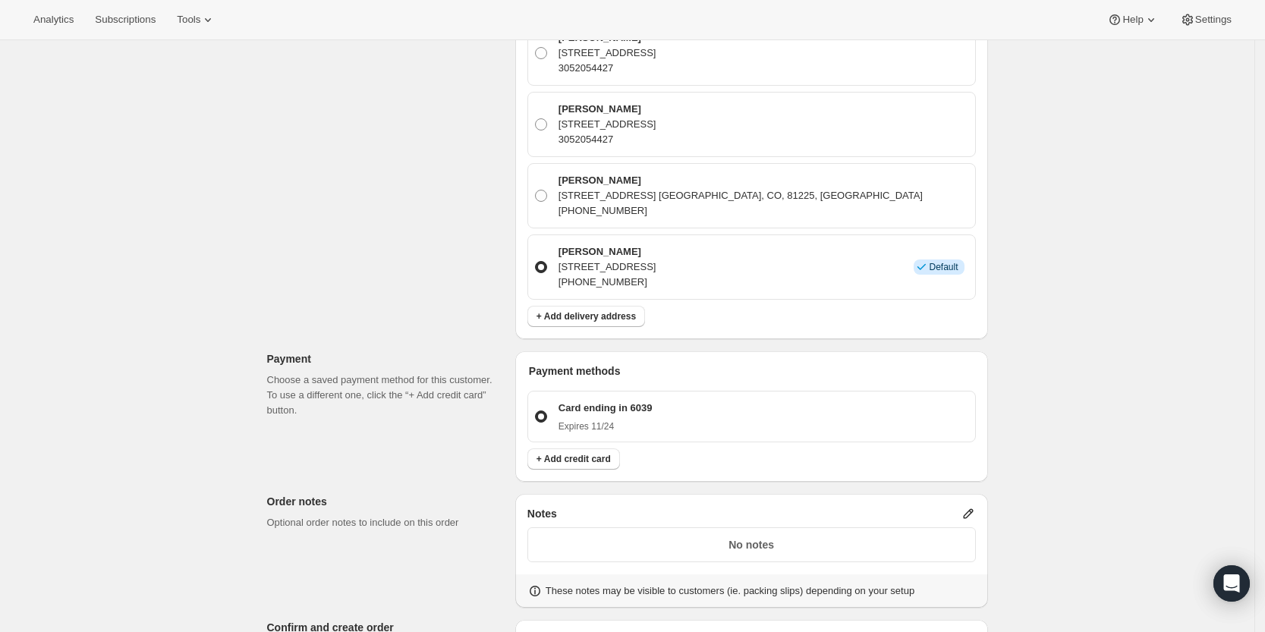
scroll to position [1450, 0]
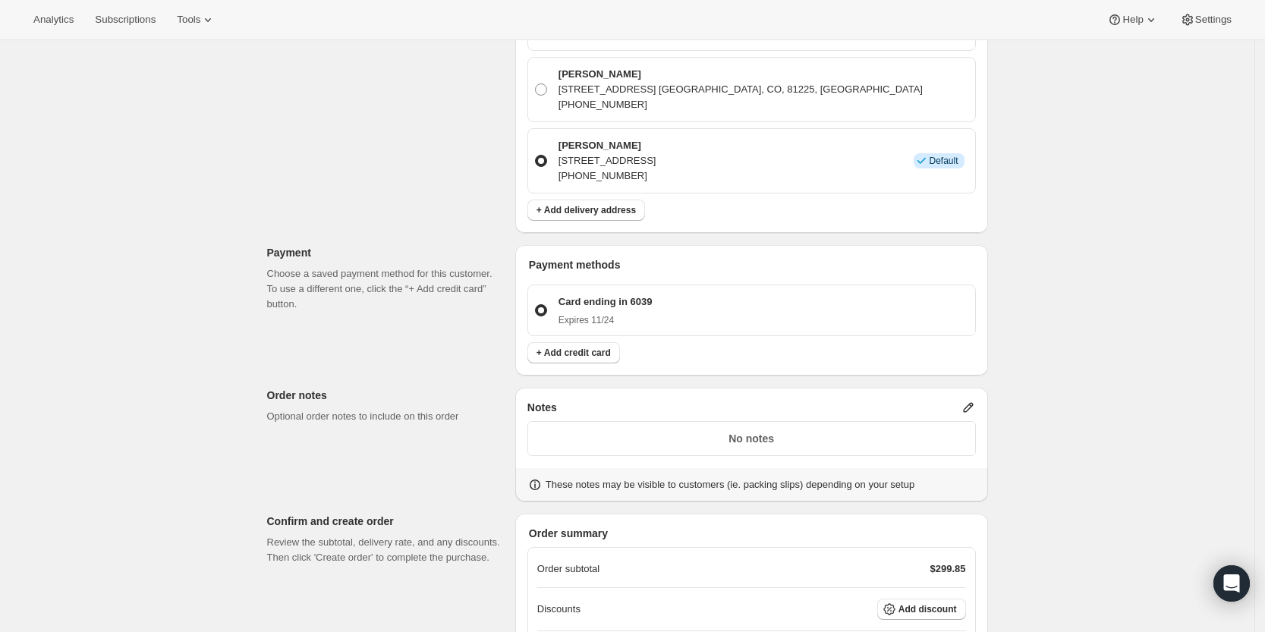
click at [862, 431] on p "No notes" at bounding box center [751, 438] width 429 height 15
click at [973, 403] on icon at bounding box center [968, 408] width 10 height 10
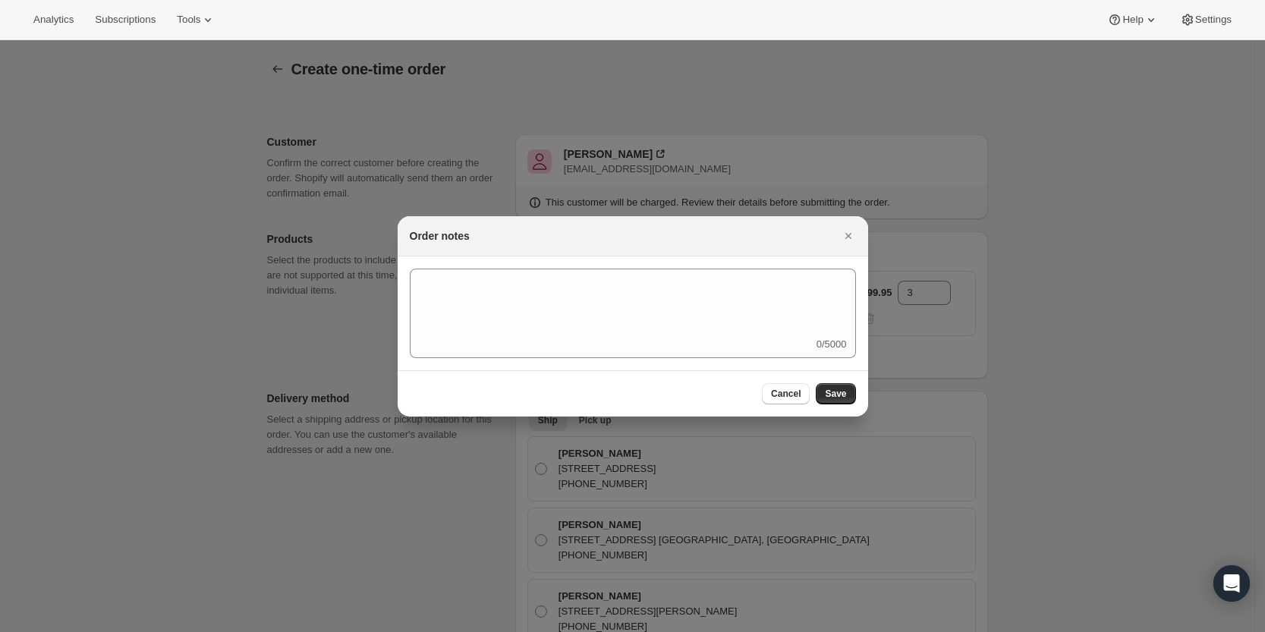
scroll to position [0, 0]
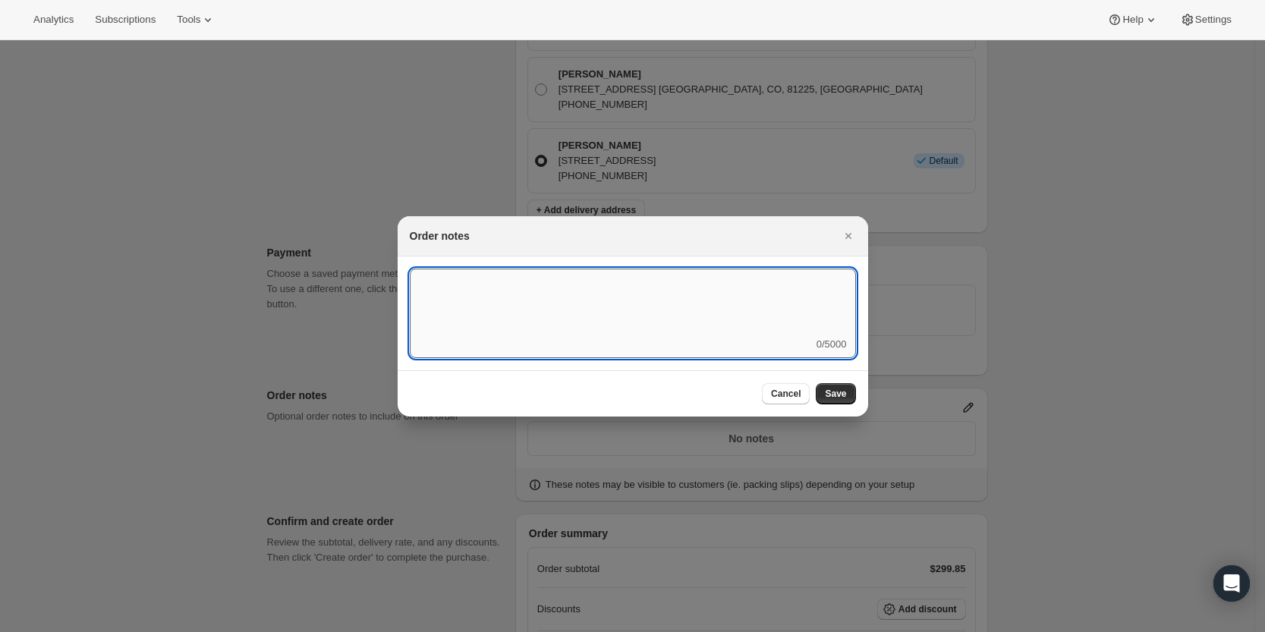
click at [664, 314] on textarea ":rda:" at bounding box center [633, 303] width 446 height 68
type textarea "Weather HOLD"
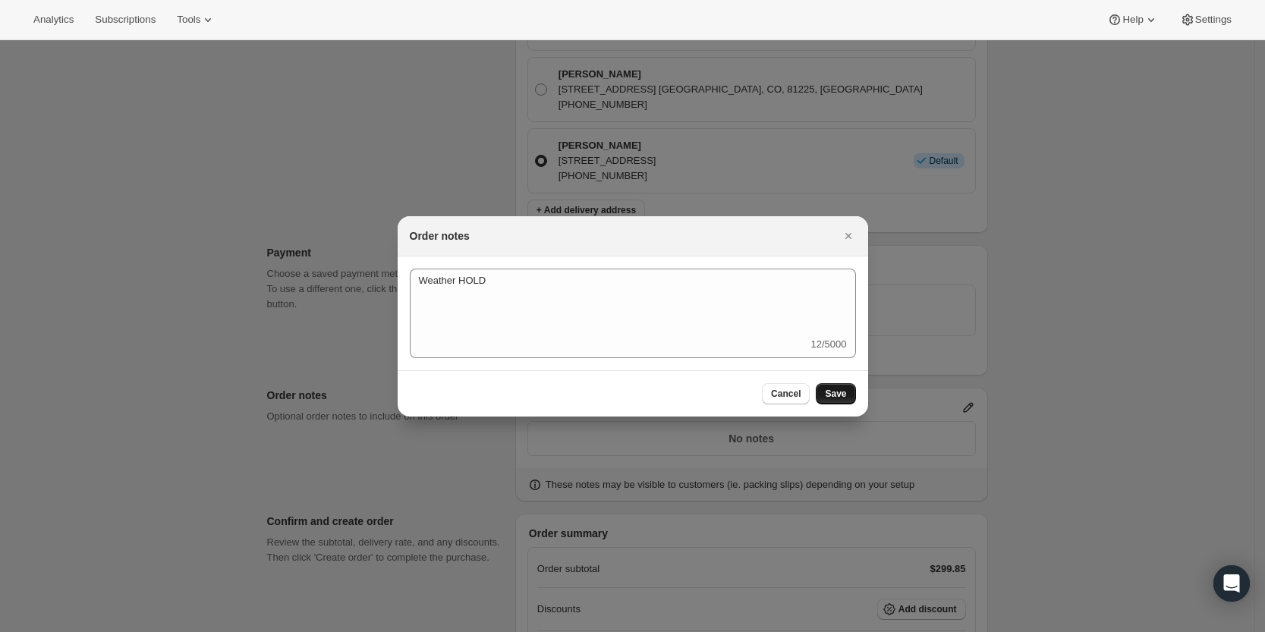
click at [853, 385] on button "Save" at bounding box center [835, 393] width 39 height 21
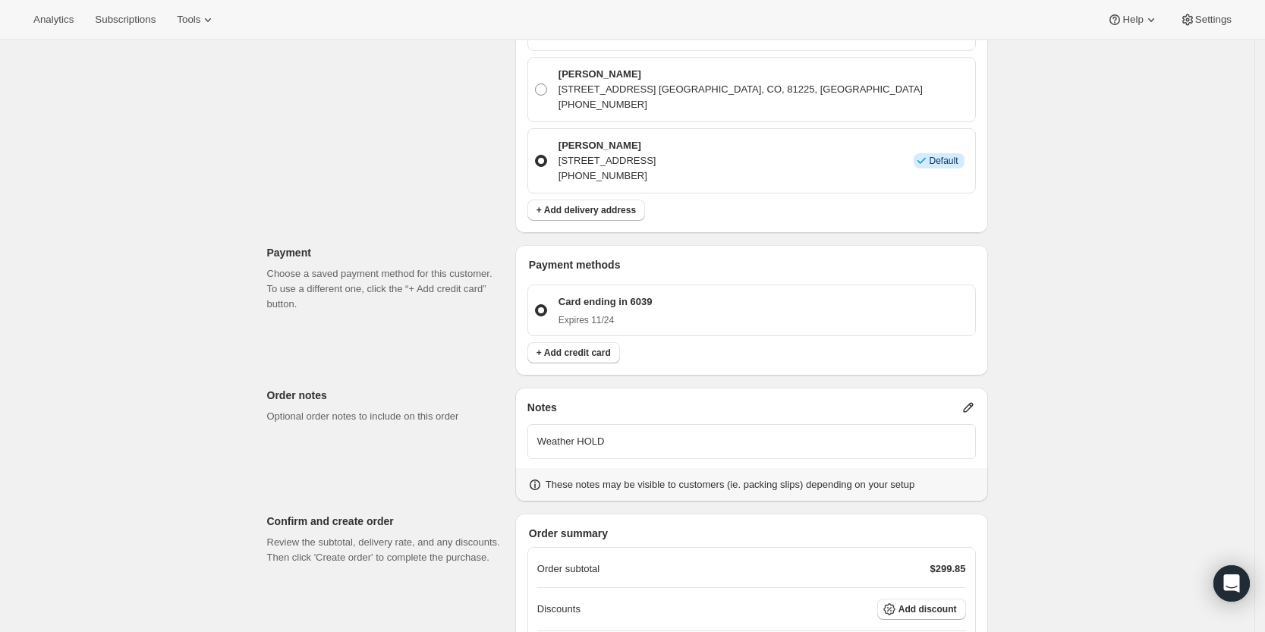
scroll to position [1603, 0]
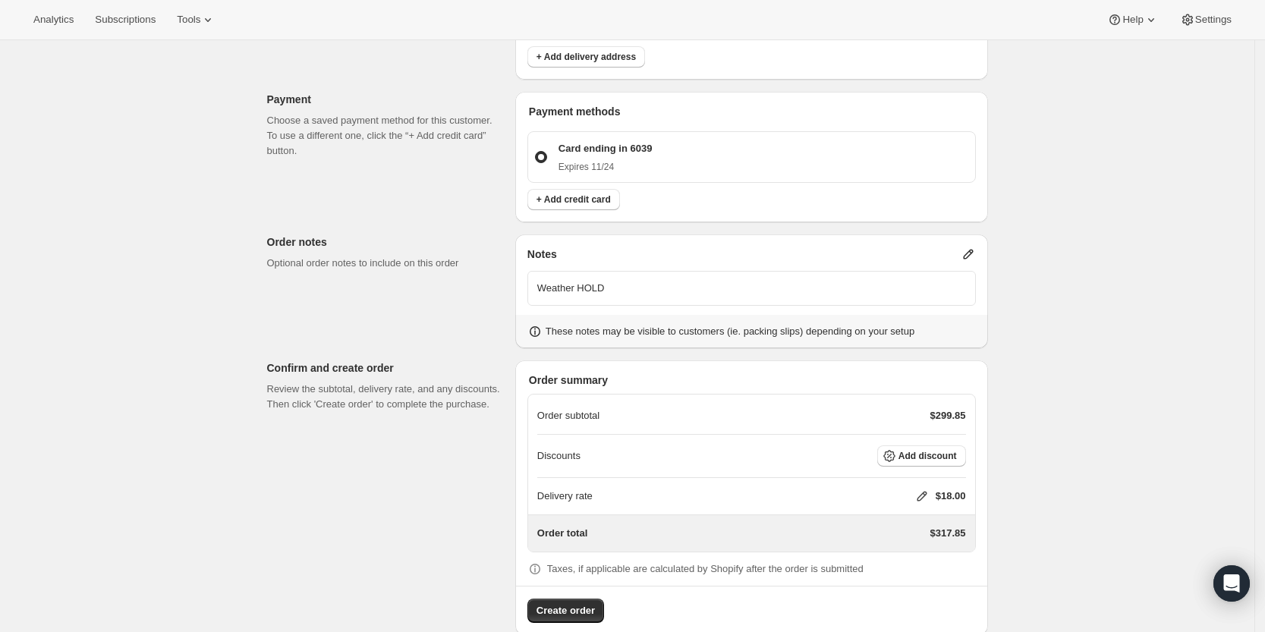
click at [924, 492] on icon at bounding box center [922, 497] width 10 height 10
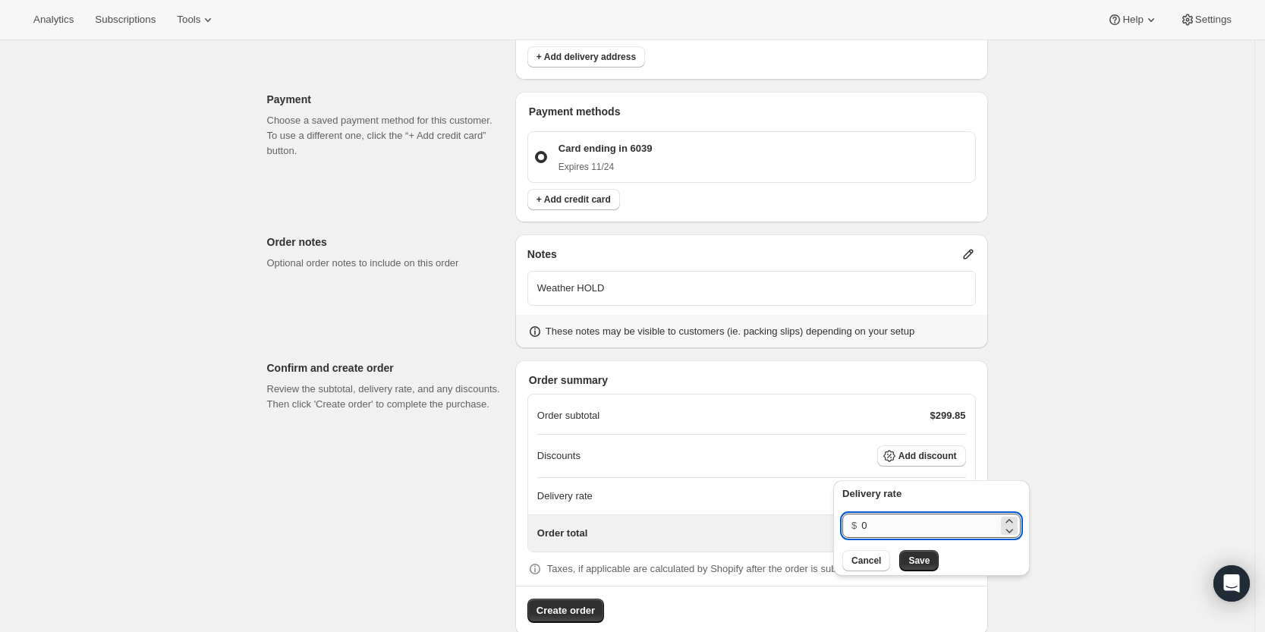
click at [904, 518] on input "0" at bounding box center [929, 526] width 137 height 24
type input "0"
click at [910, 559] on span "Save" at bounding box center [919, 561] width 21 height 12
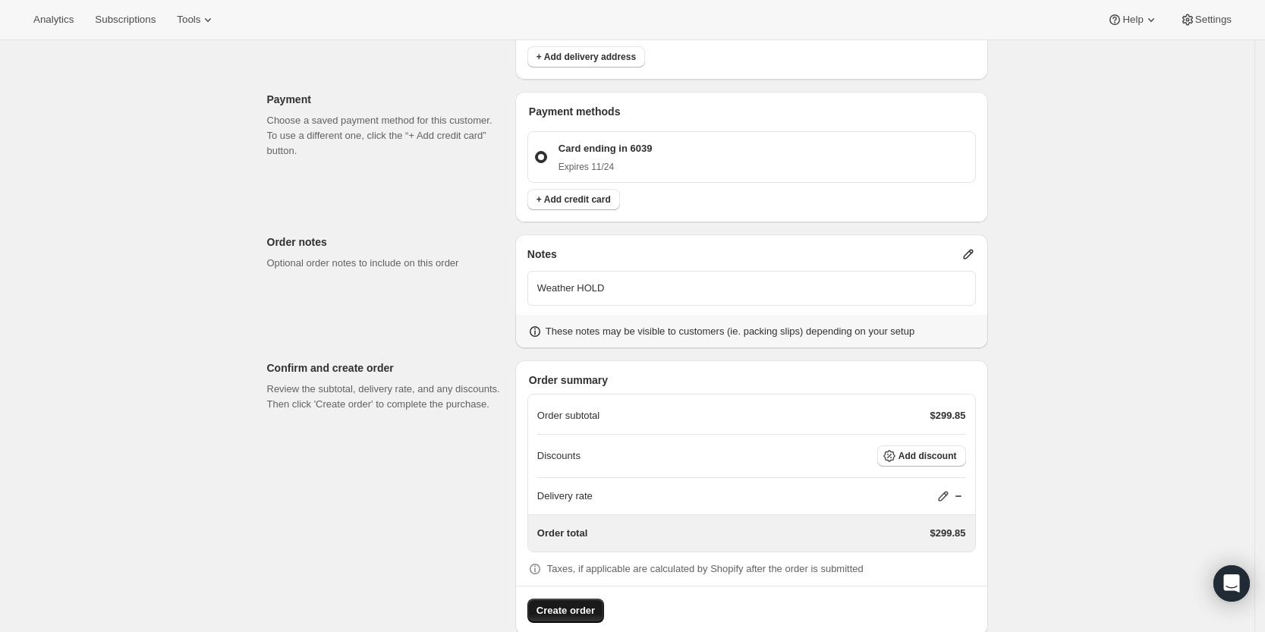
click at [562, 603] on span "Create order" at bounding box center [566, 610] width 58 height 15
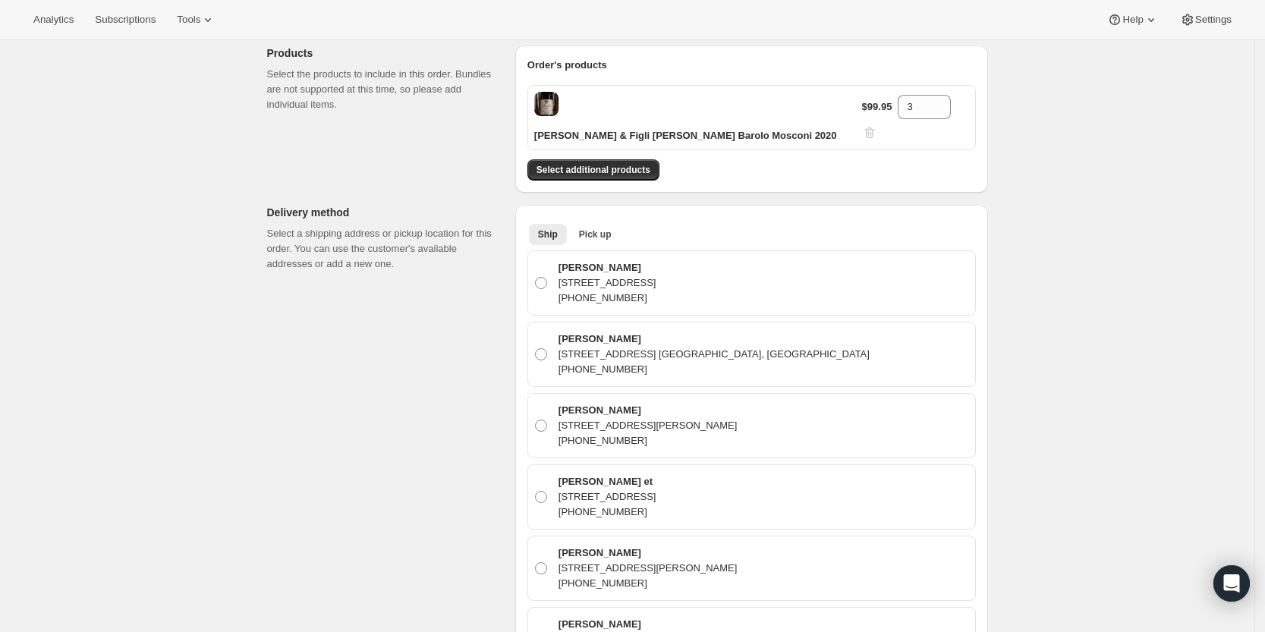
scroll to position [0, 0]
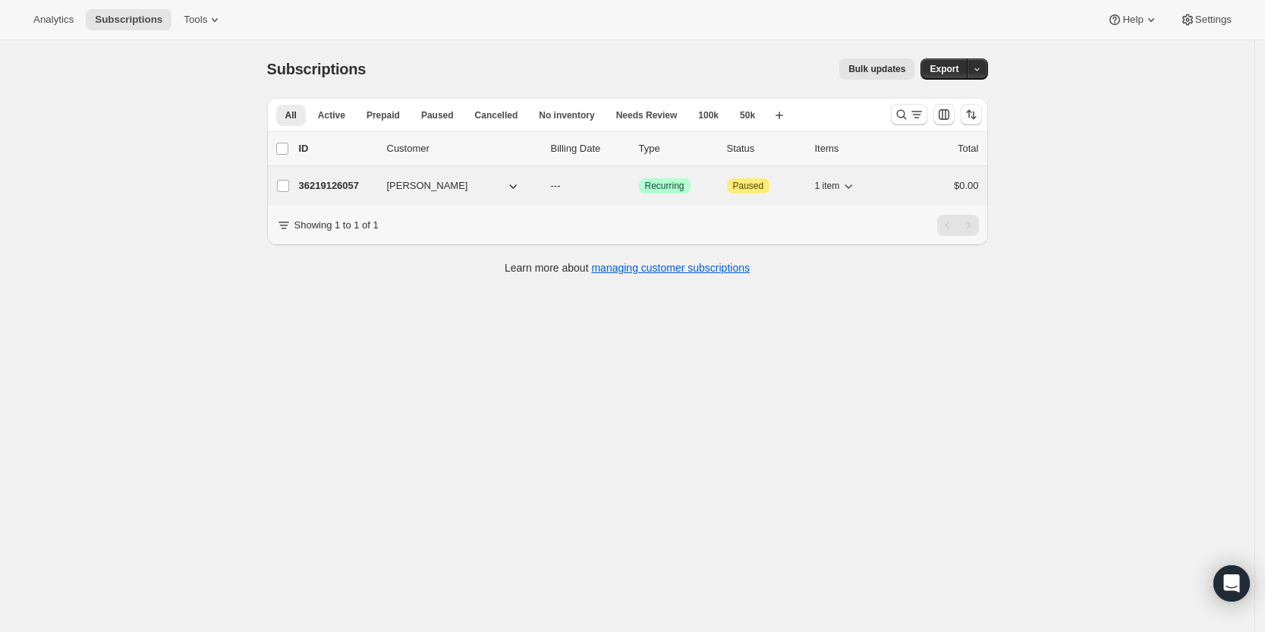
click at [417, 181] on span "[PERSON_NAME]" at bounding box center [427, 185] width 81 height 15
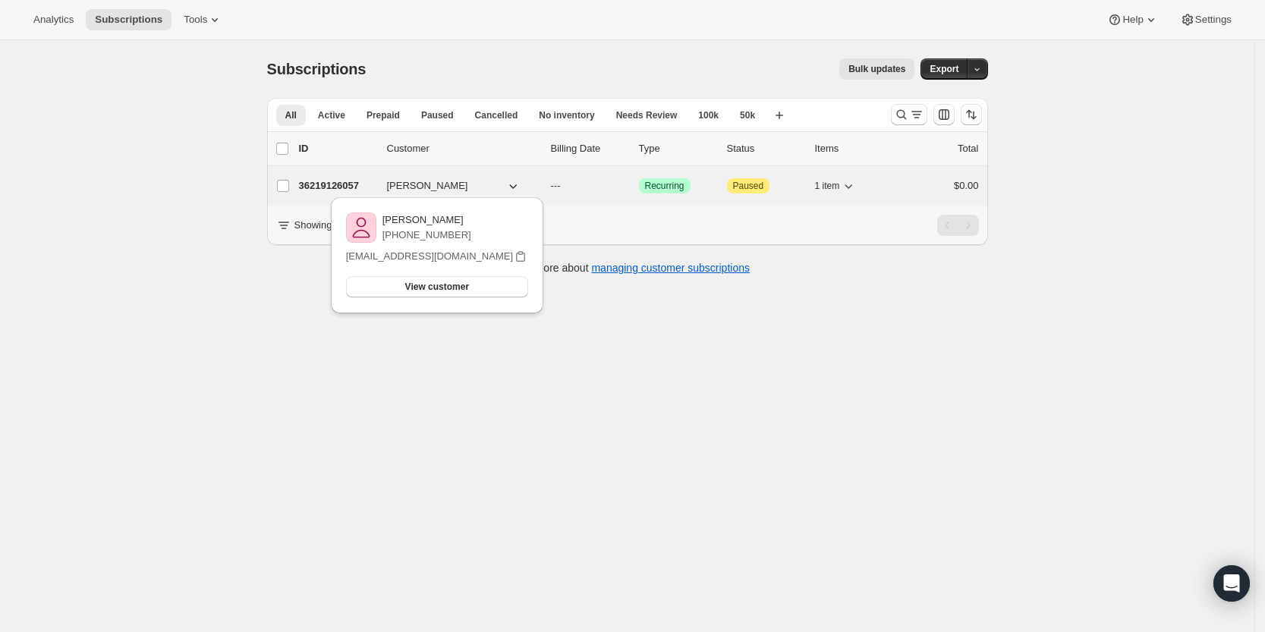
click at [335, 187] on p "36219126057" at bounding box center [337, 185] width 76 height 15
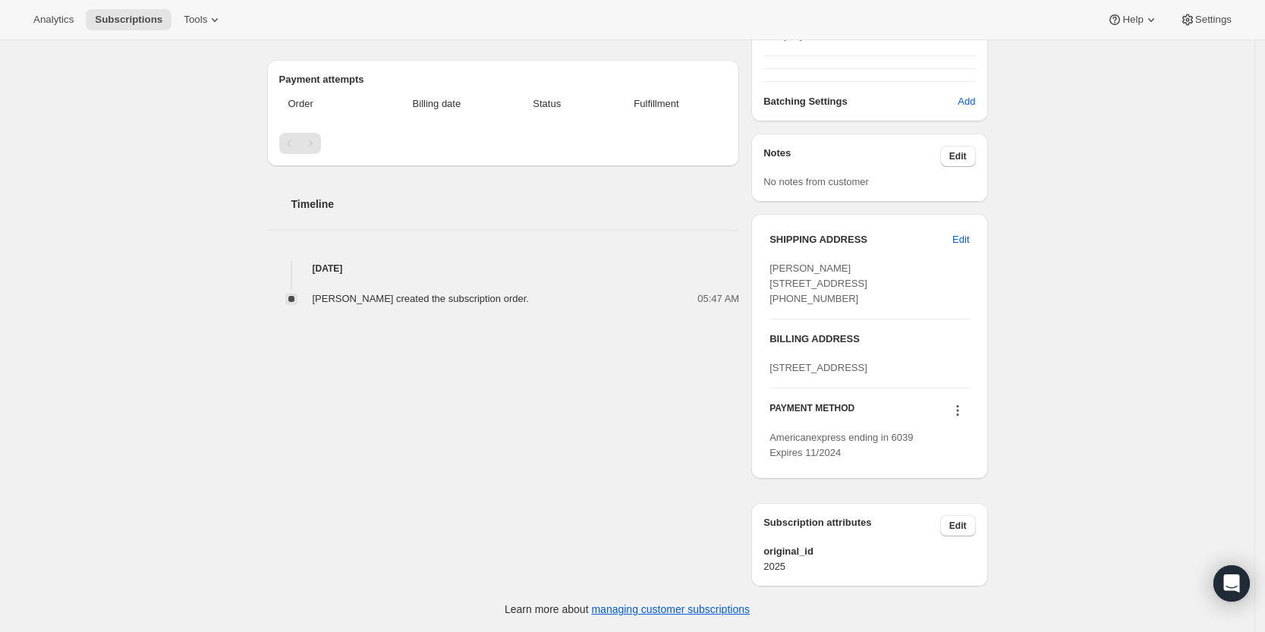
scroll to position [410, 0]
click at [962, 414] on icon at bounding box center [957, 410] width 15 height 15
click at [963, 494] on span "Send link to update card" at bounding box center [962, 499] width 106 height 11
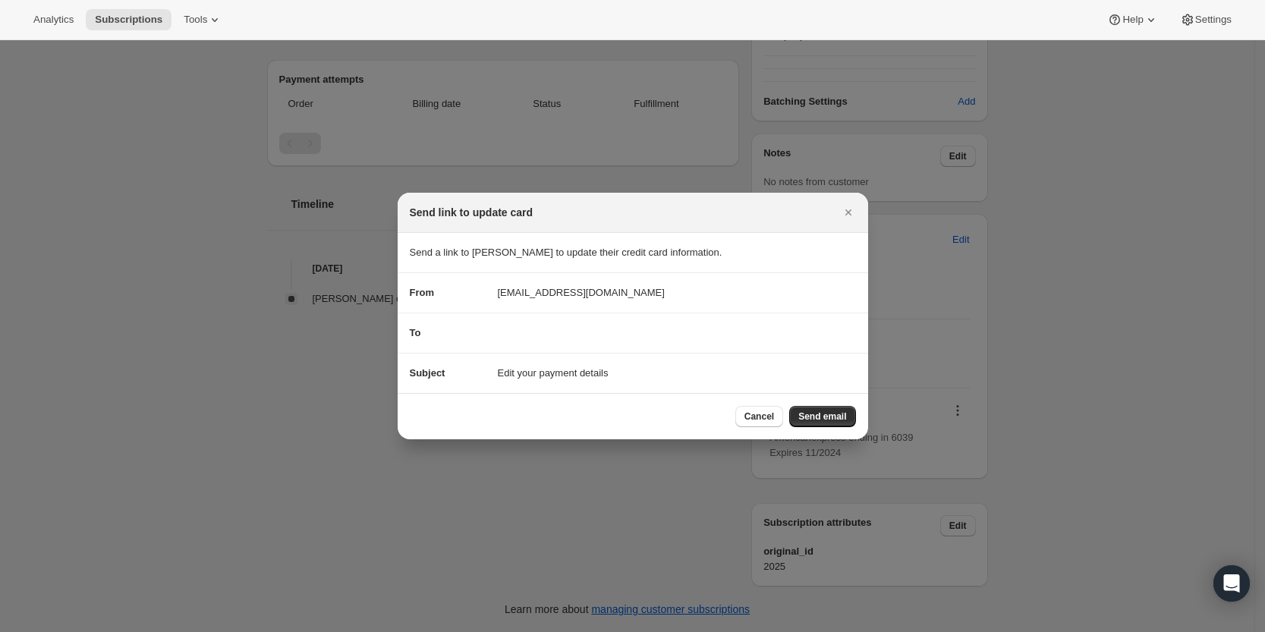
scroll to position [0, 0]
click at [819, 416] on span "Send email" at bounding box center [822, 417] width 48 height 12
